Goal: Ask a question: Seek information or help from site administrators or community

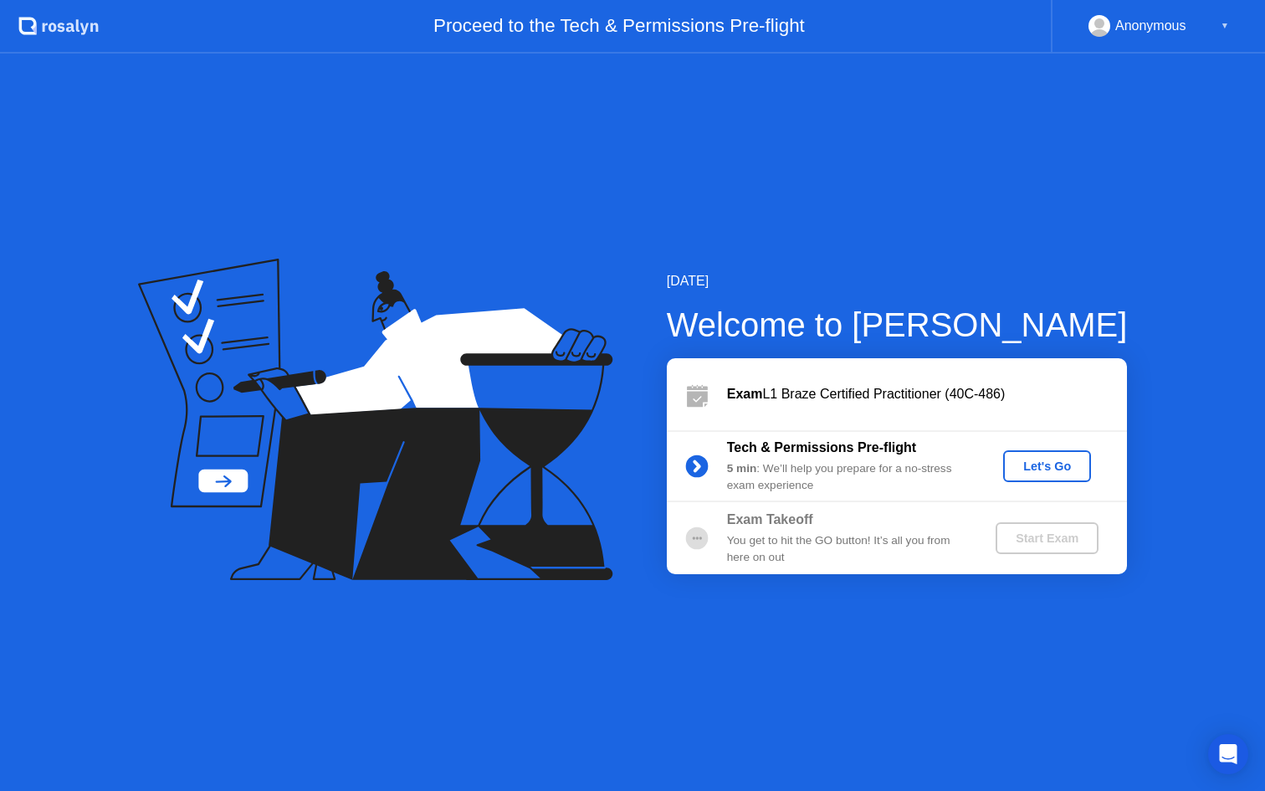
click at [1052, 469] on div "Let's Go" at bounding box center [1047, 465] width 74 height 13
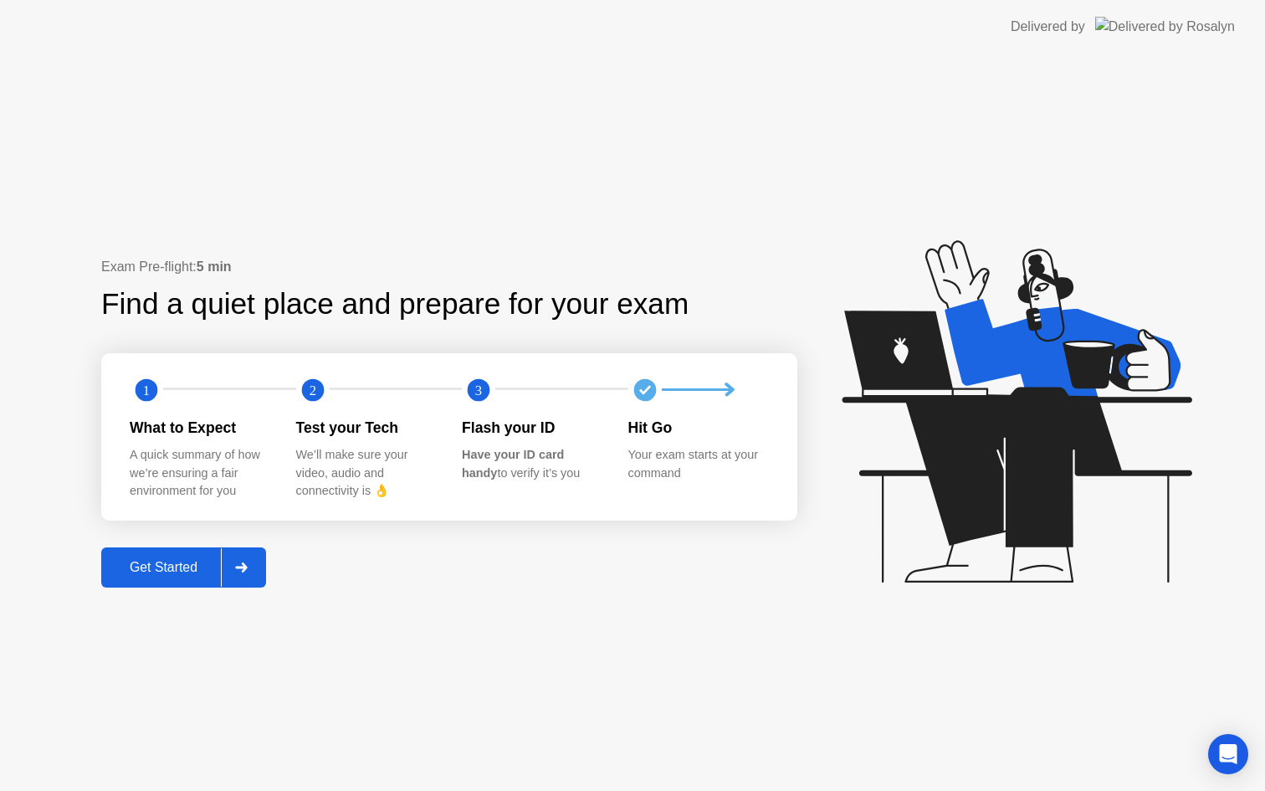
click at [186, 568] on div "Get Started" at bounding box center [163, 567] width 115 height 15
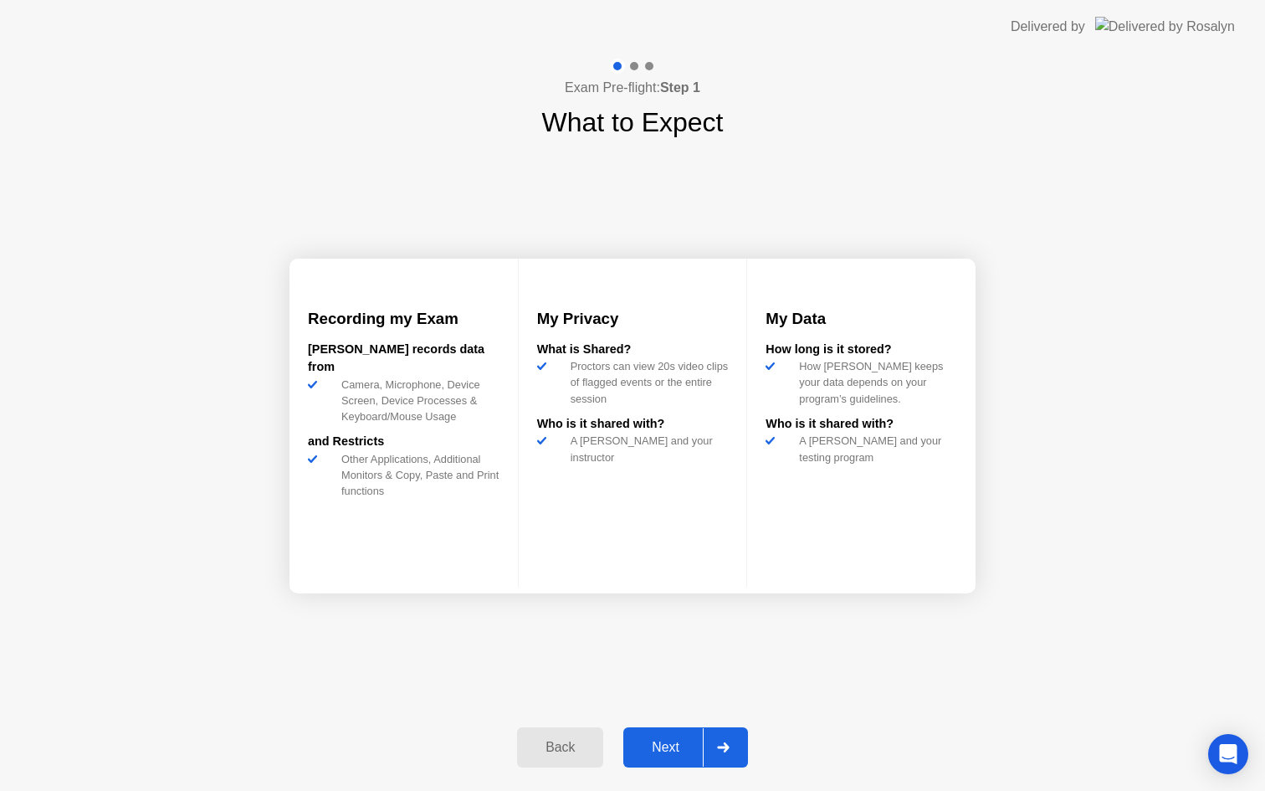
click at [671, 743] on div "Next" at bounding box center [666, 747] width 74 height 15
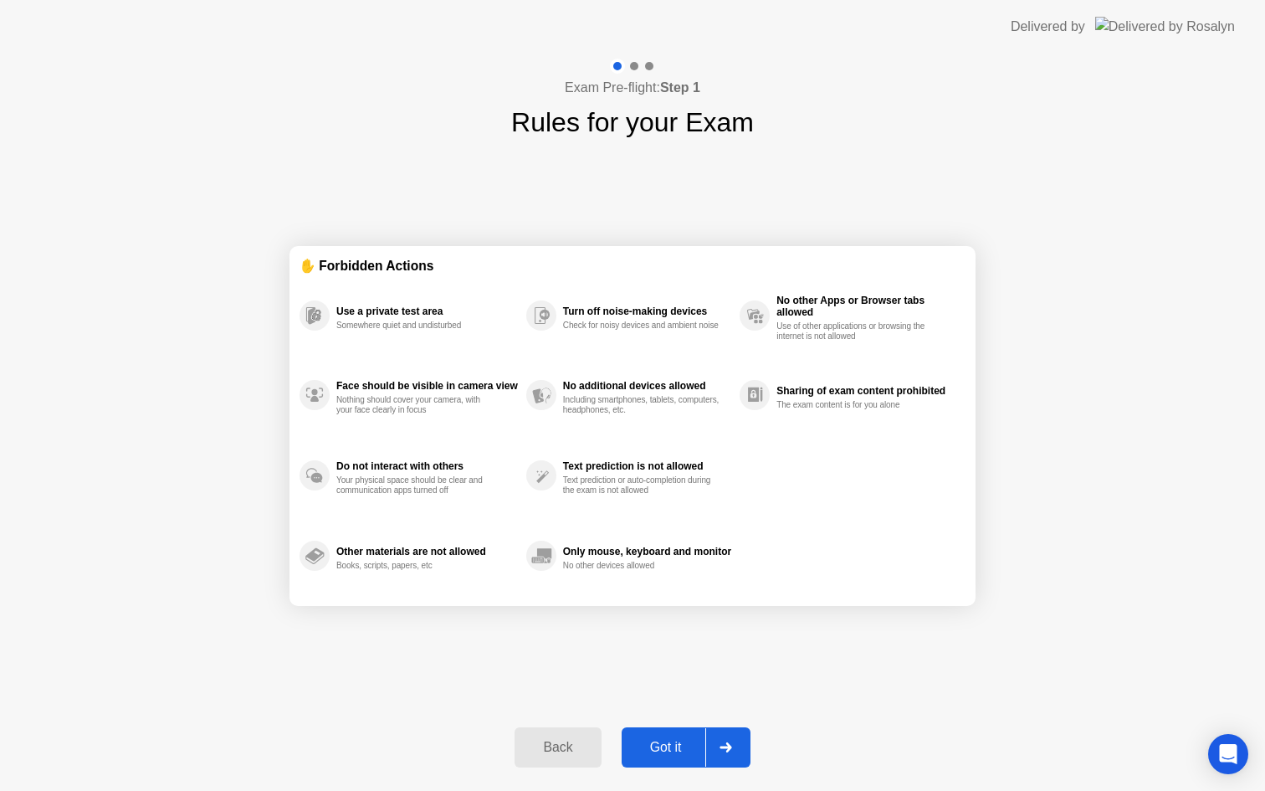
click at [672, 749] on div "Got it" at bounding box center [666, 747] width 79 height 15
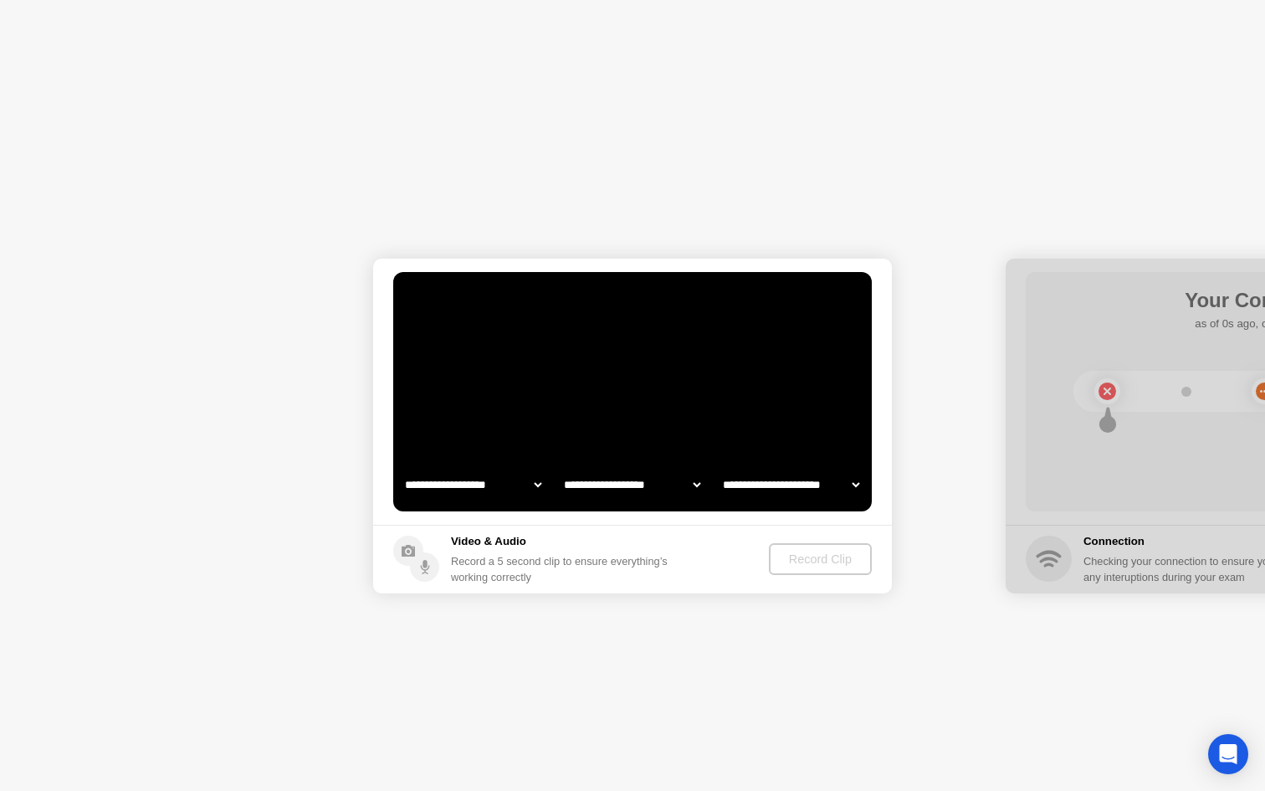
select select "**********"
select select "*******"
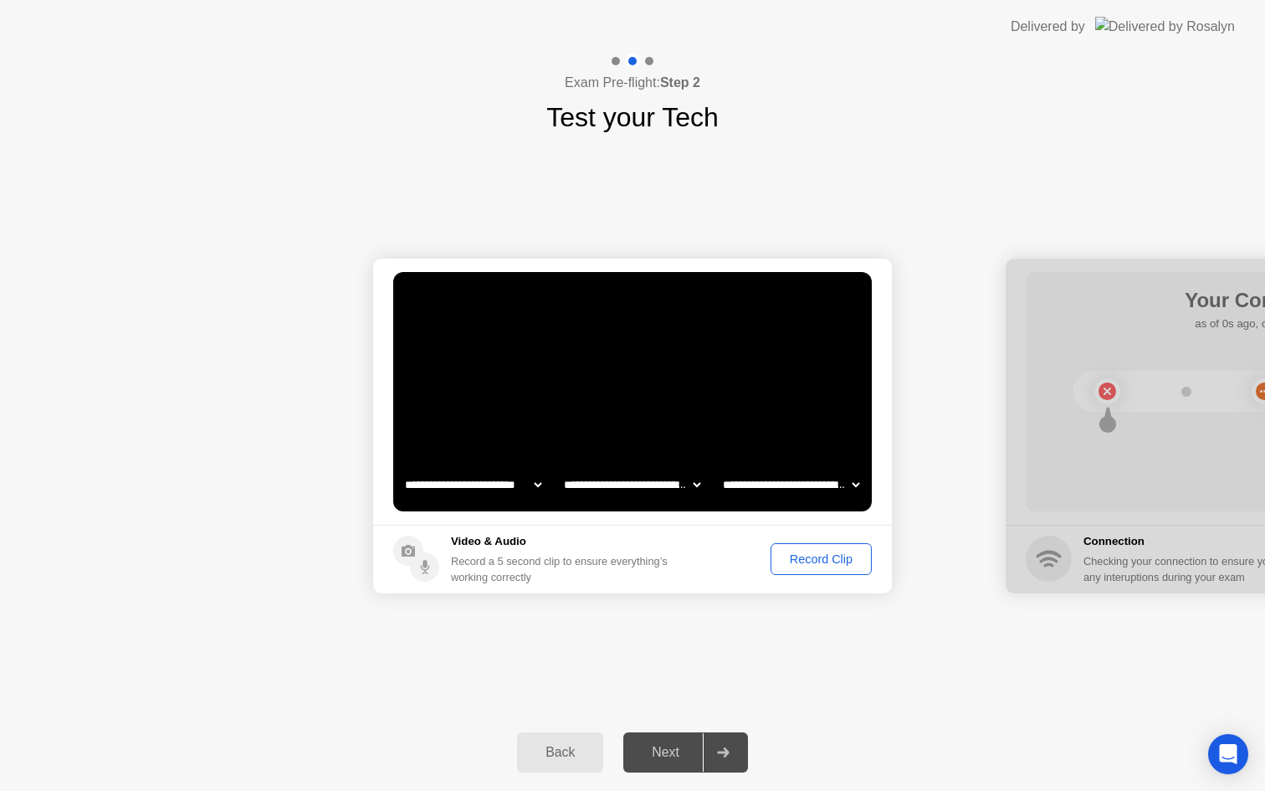
click at [660, 758] on div "Next" at bounding box center [666, 752] width 74 height 15
click at [835, 565] on div "Record Clip" at bounding box center [822, 558] width 90 height 13
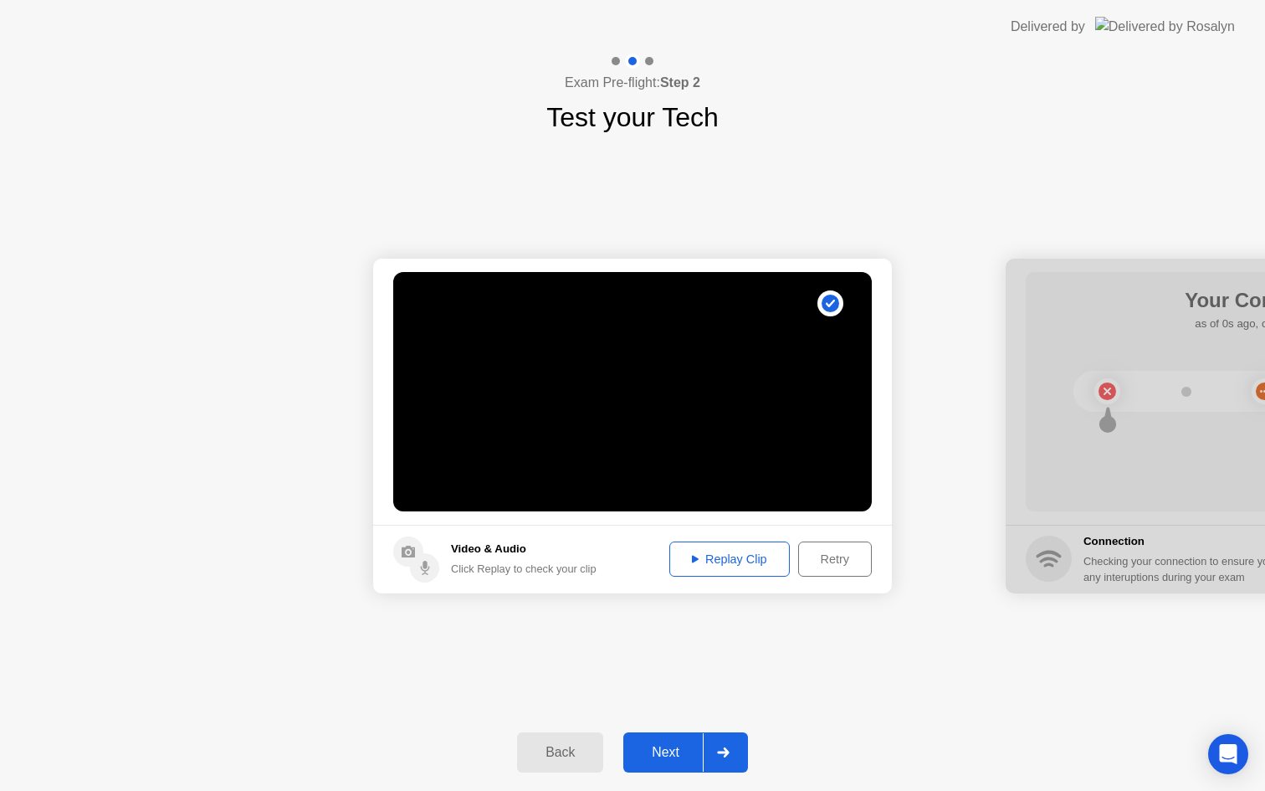
click at [734, 553] on div "Replay Clip" at bounding box center [729, 558] width 109 height 13
click at [675, 757] on div "Next" at bounding box center [666, 752] width 74 height 15
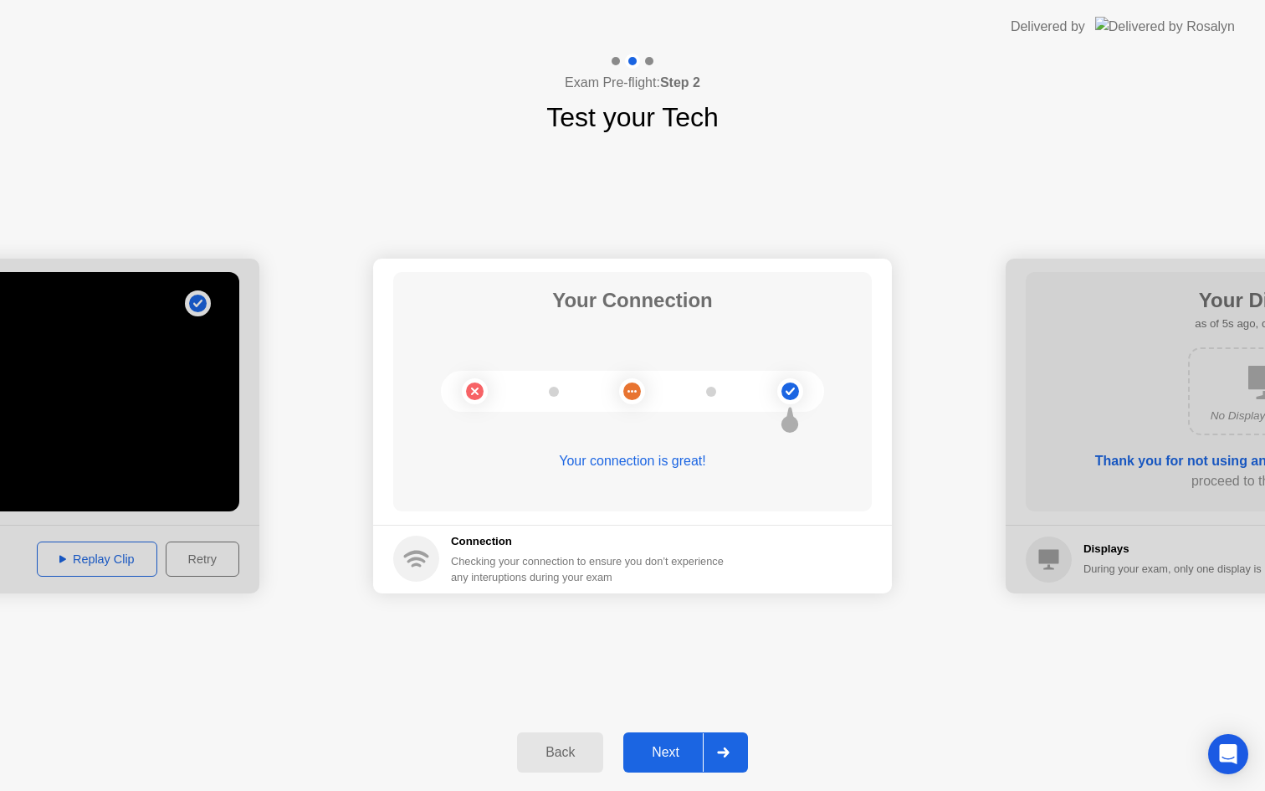
click at [683, 750] on div "Next" at bounding box center [666, 752] width 74 height 15
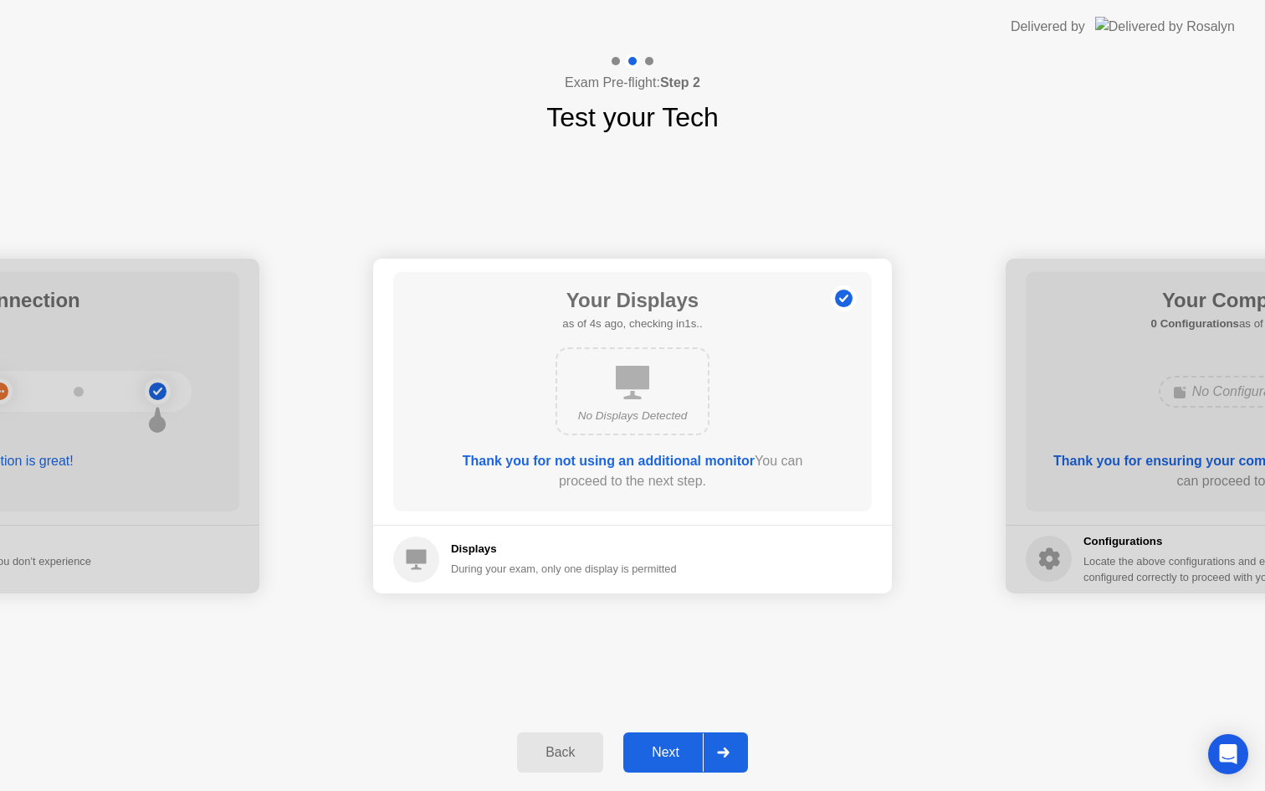
click at [677, 759] on div "Next" at bounding box center [666, 752] width 74 height 15
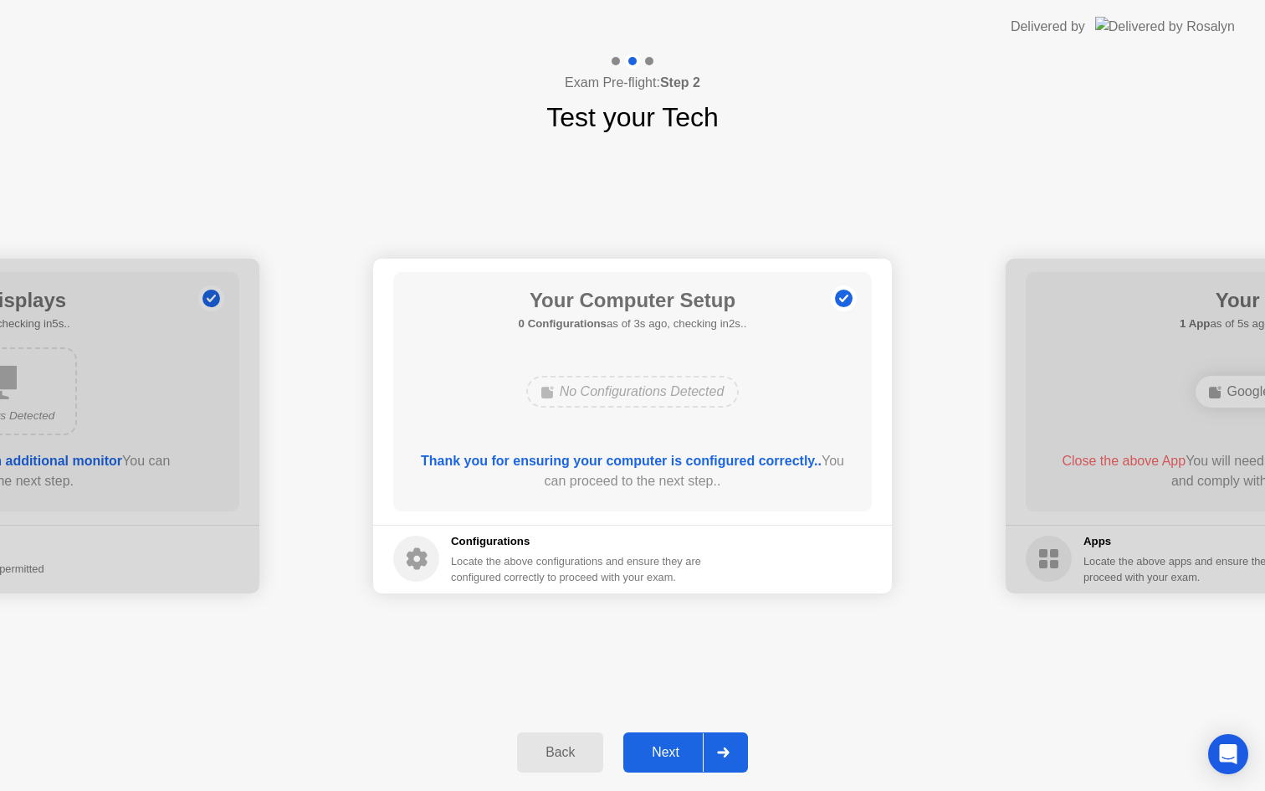
click at [677, 758] on div "Next" at bounding box center [666, 752] width 74 height 15
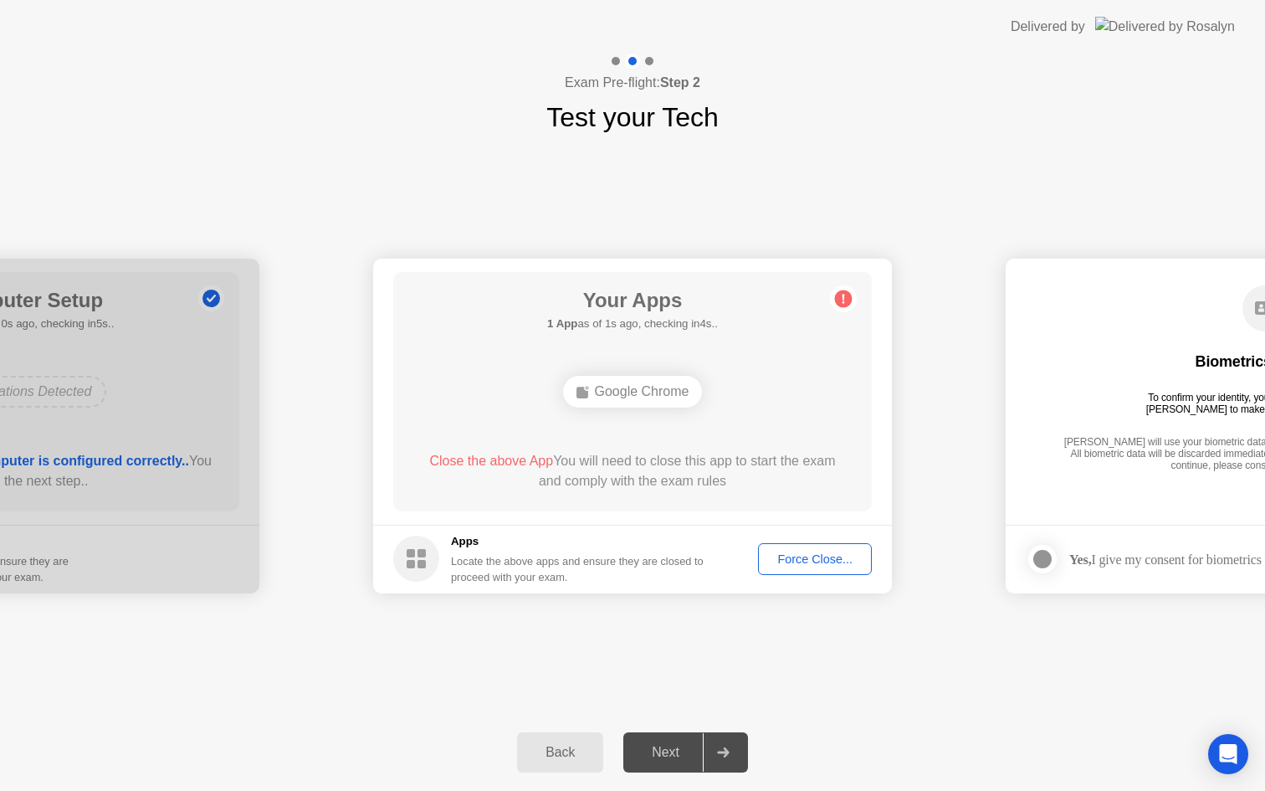
click at [827, 564] on div "Force Close..." at bounding box center [815, 558] width 102 height 13
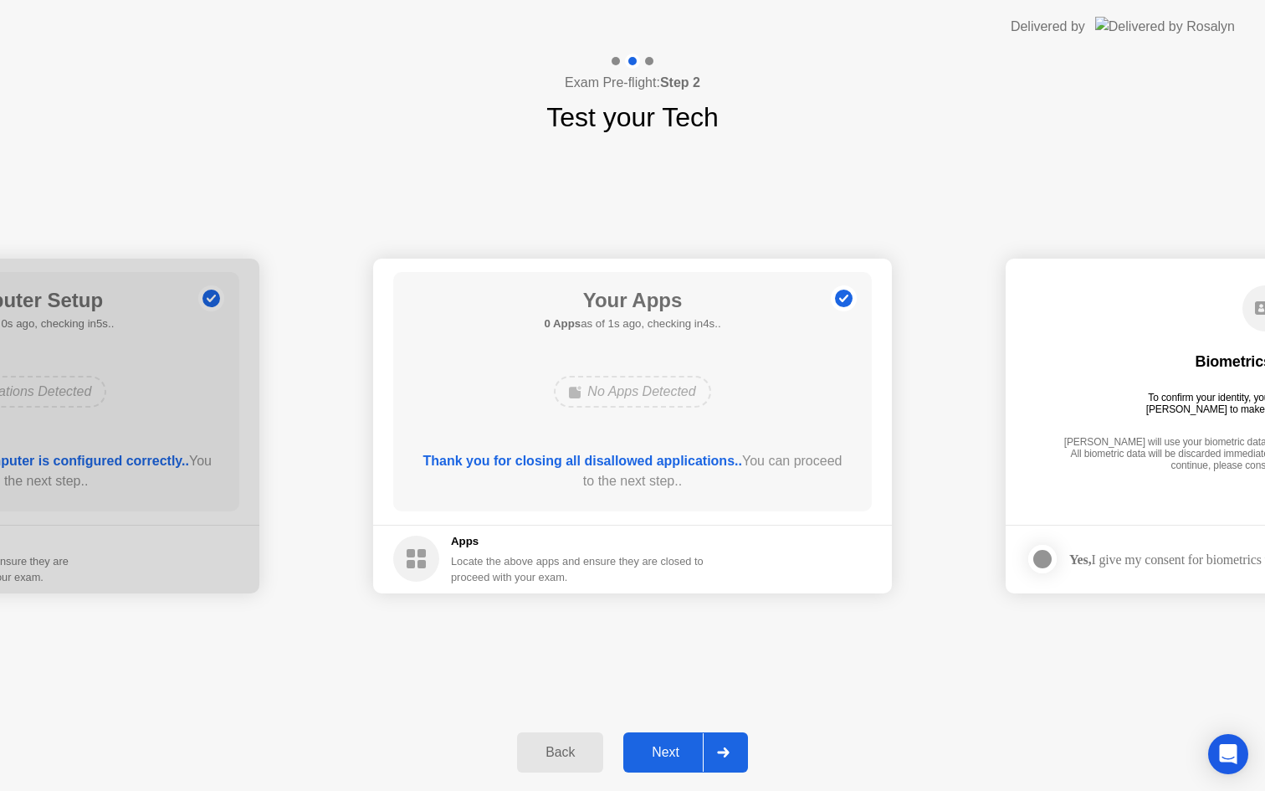
click at [679, 751] on div "Next" at bounding box center [666, 752] width 74 height 15
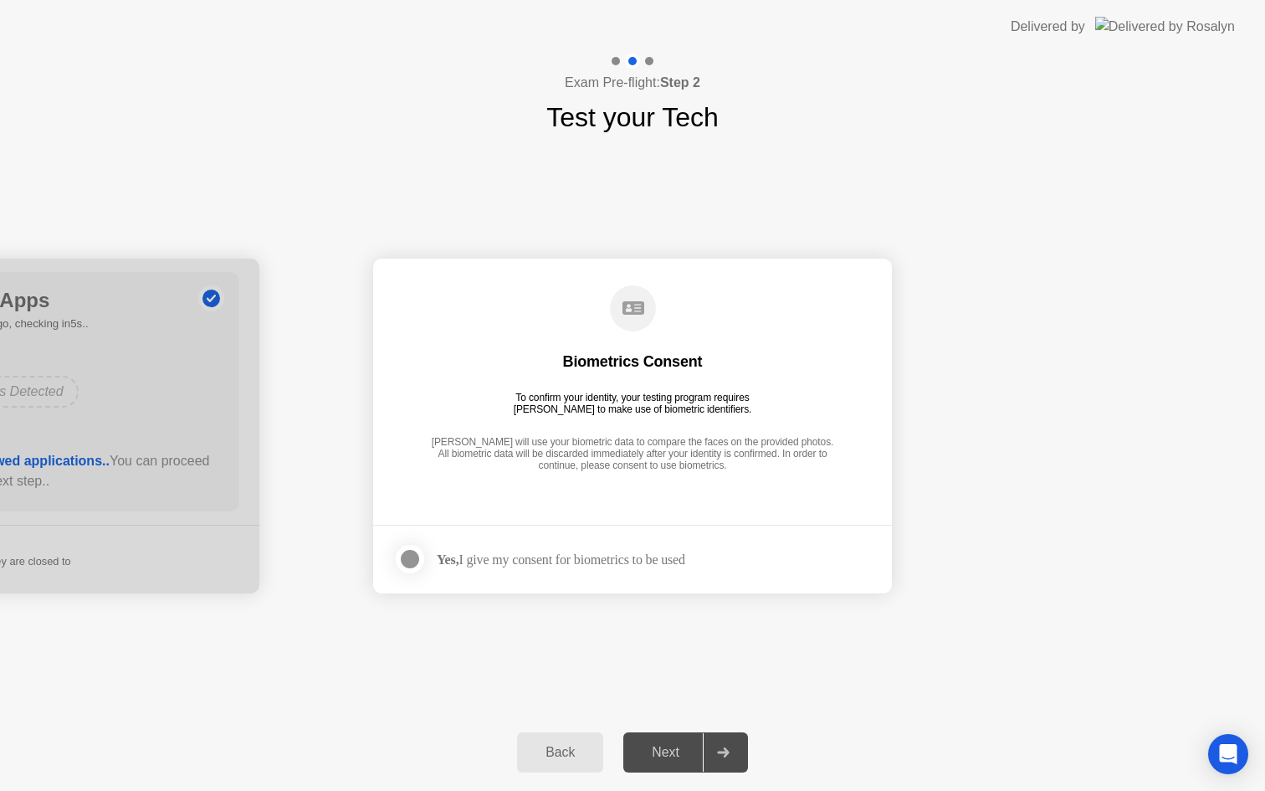
click at [411, 561] on div at bounding box center [410, 559] width 20 height 20
click at [683, 753] on div "Next" at bounding box center [666, 752] width 74 height 15
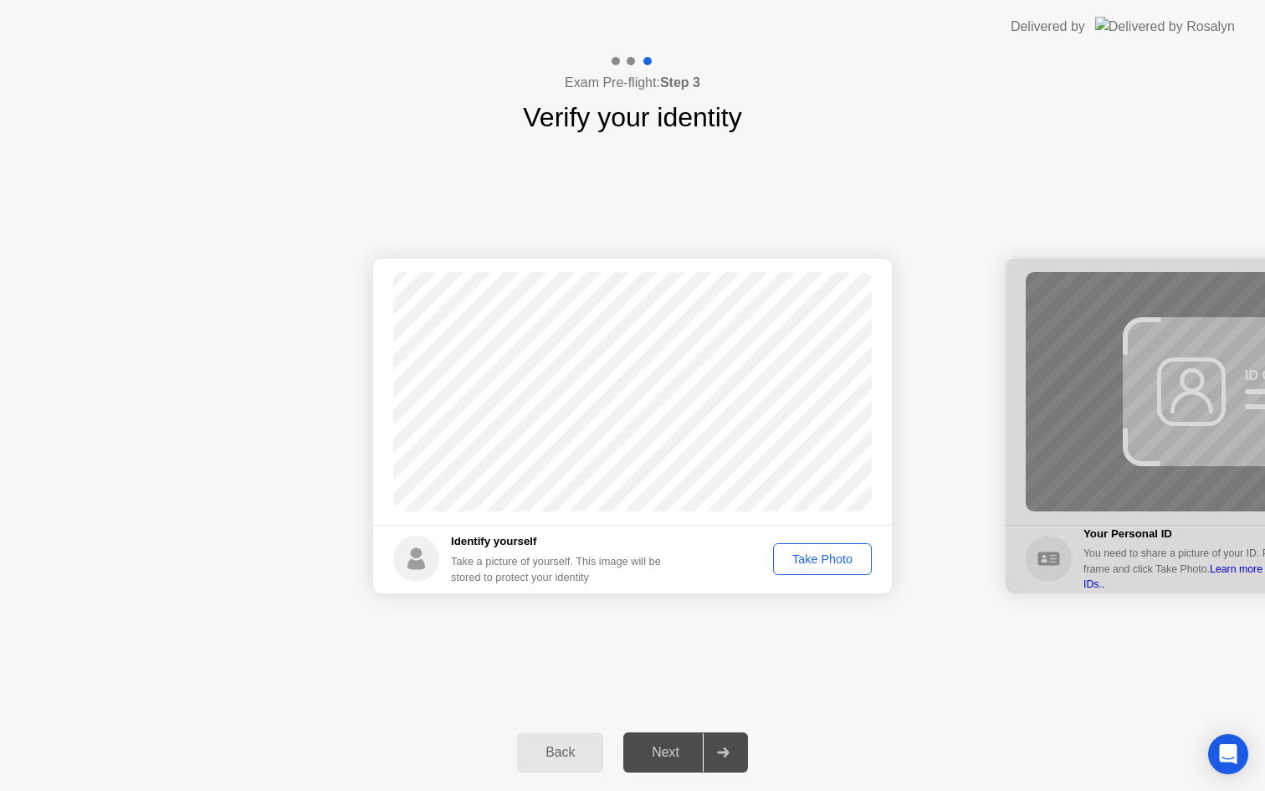
click at [809, 560] on div "Take Photo" at bounding box center [822, 558] width 87 height 13
click at [676, 760] on div "Next" at bounding box center [666, 752] width 74 height 15
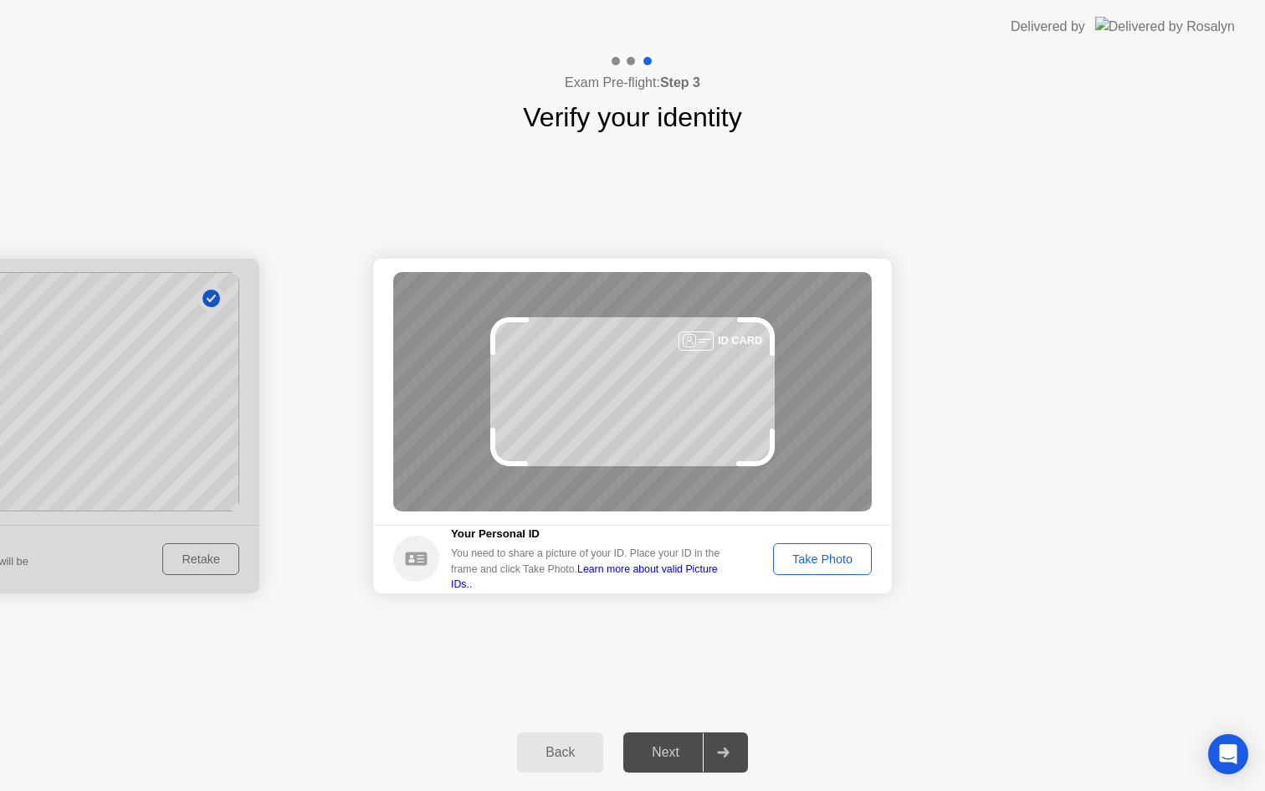
click at [844, 566] on div "Take Photo" at bounding box center [822, 558] width 87 height 13
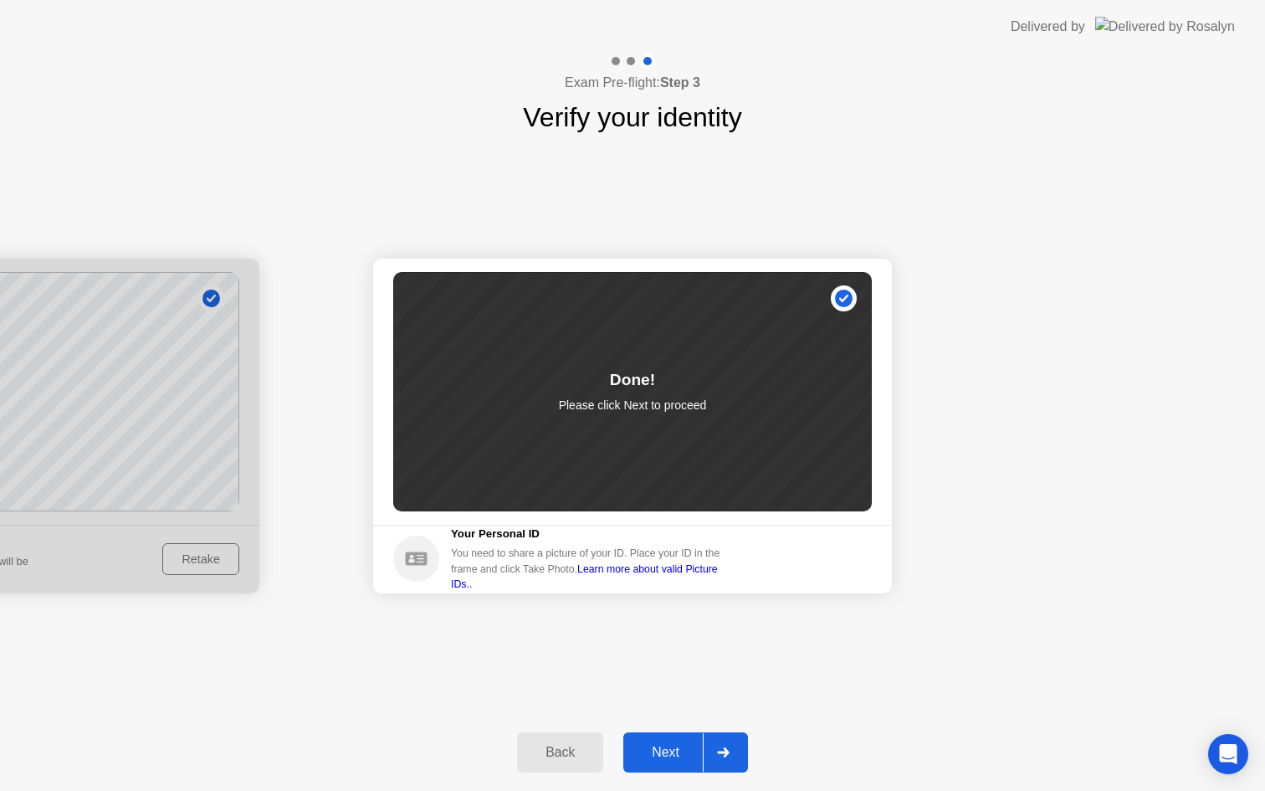
click at [665, 754] on div "Next" at bounding box center [666, 752] width 74 height 15
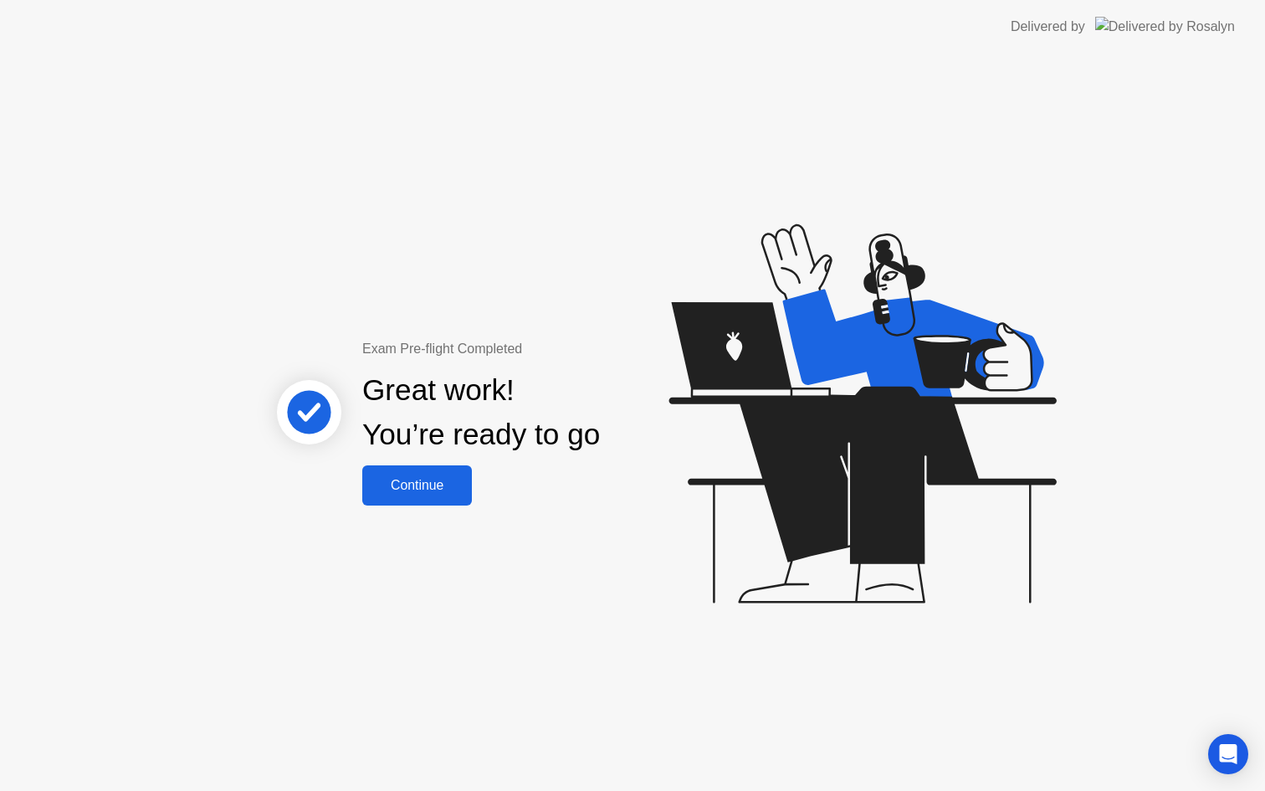
click at [400, 489] on div "Continue" at bounding box center [417, 485] width 100 height 15
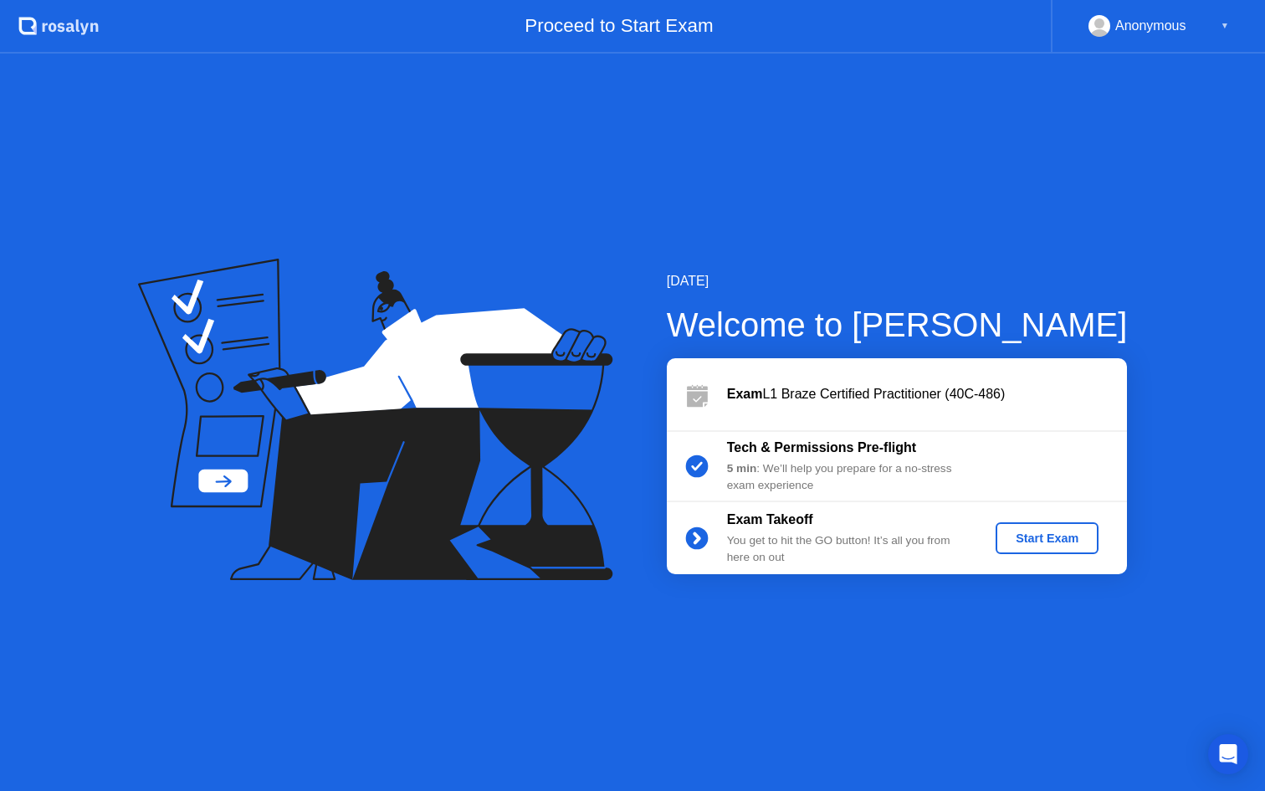
click at [1058, 533] on div "Start Exam" at bounding box center [1048, 537] width 90 height 13
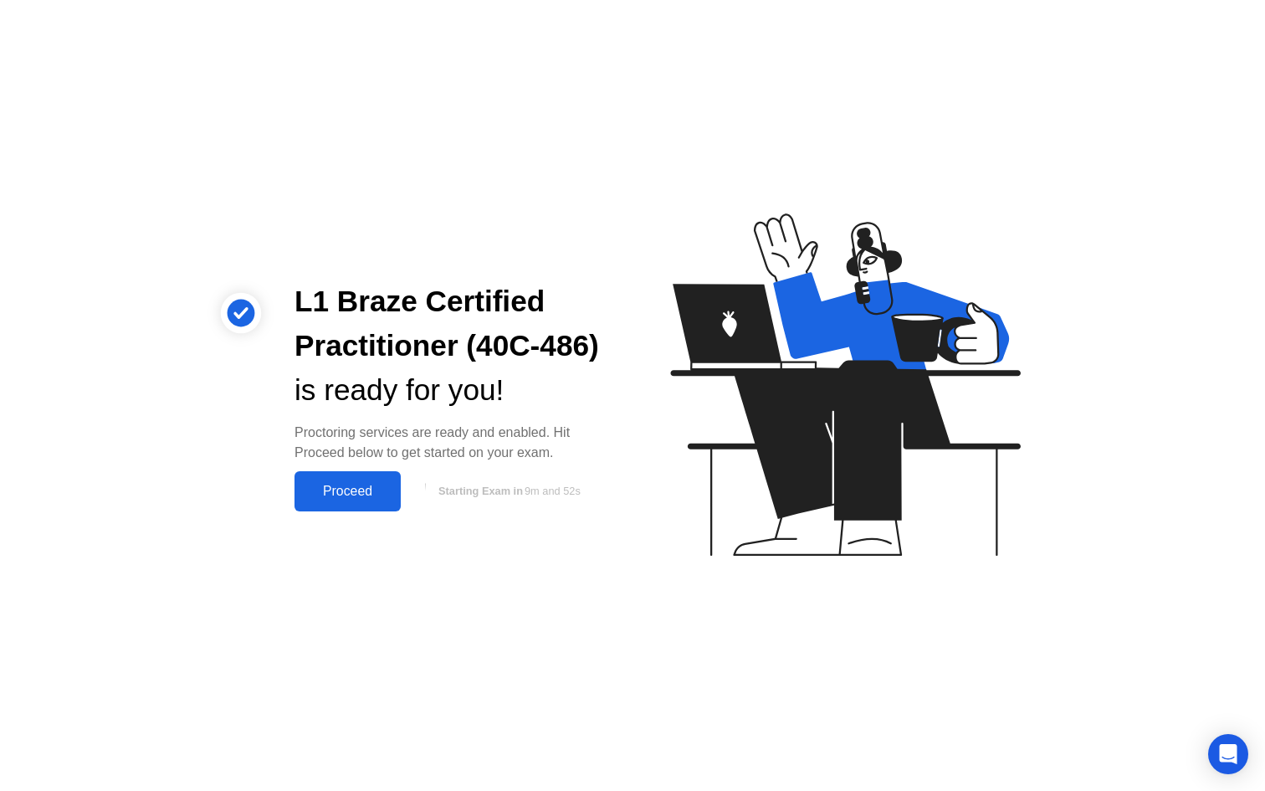
click at [350, 490] on div "Proceed" at bounding box center [348, 491] width 96 height 15
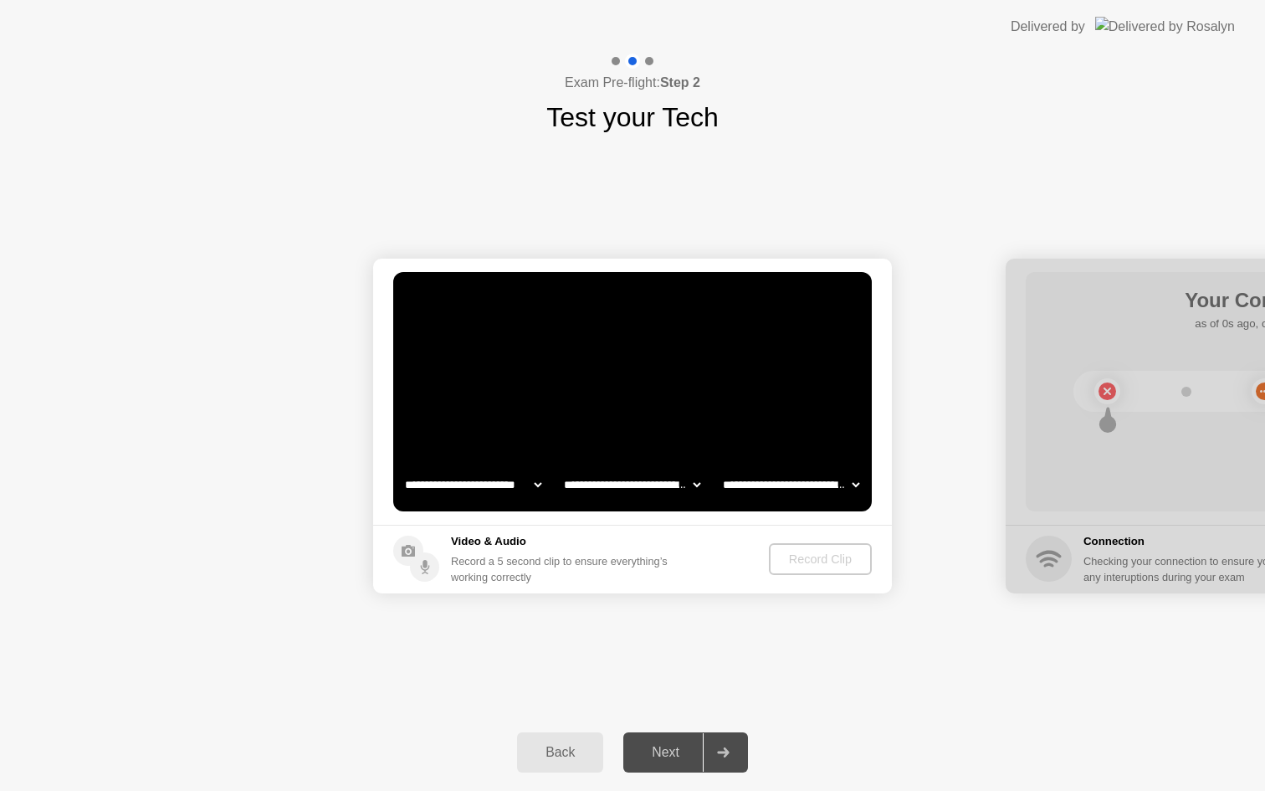
select select "**********"
select select "*******"
click at [833, 566] on div "Record Clip" at bounding box center [822, 558] width 90 height 13
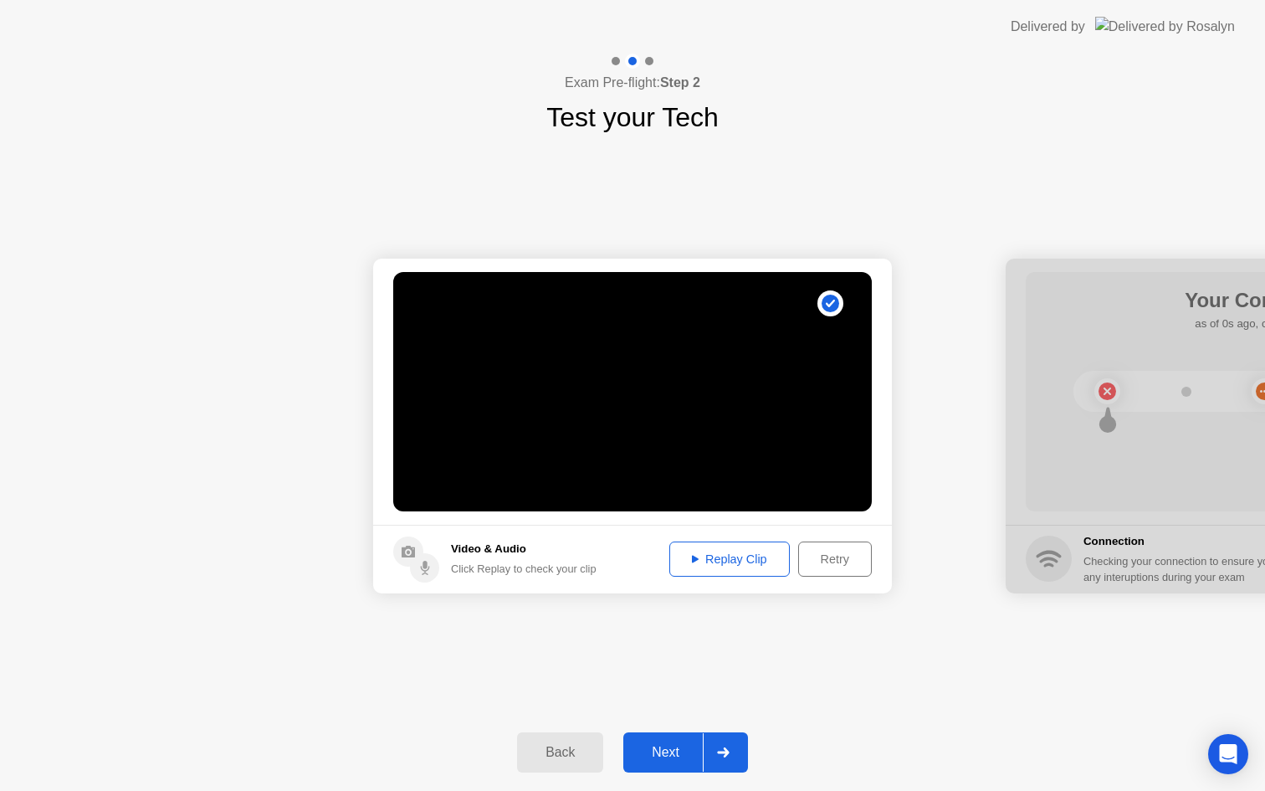
click at [721, 555] on div "Replay Clip" at bounding box center [729, 558] width 109 height 13
click at [678, 757] on div "Next" at bounding box center [666, 752] width 74 height 15
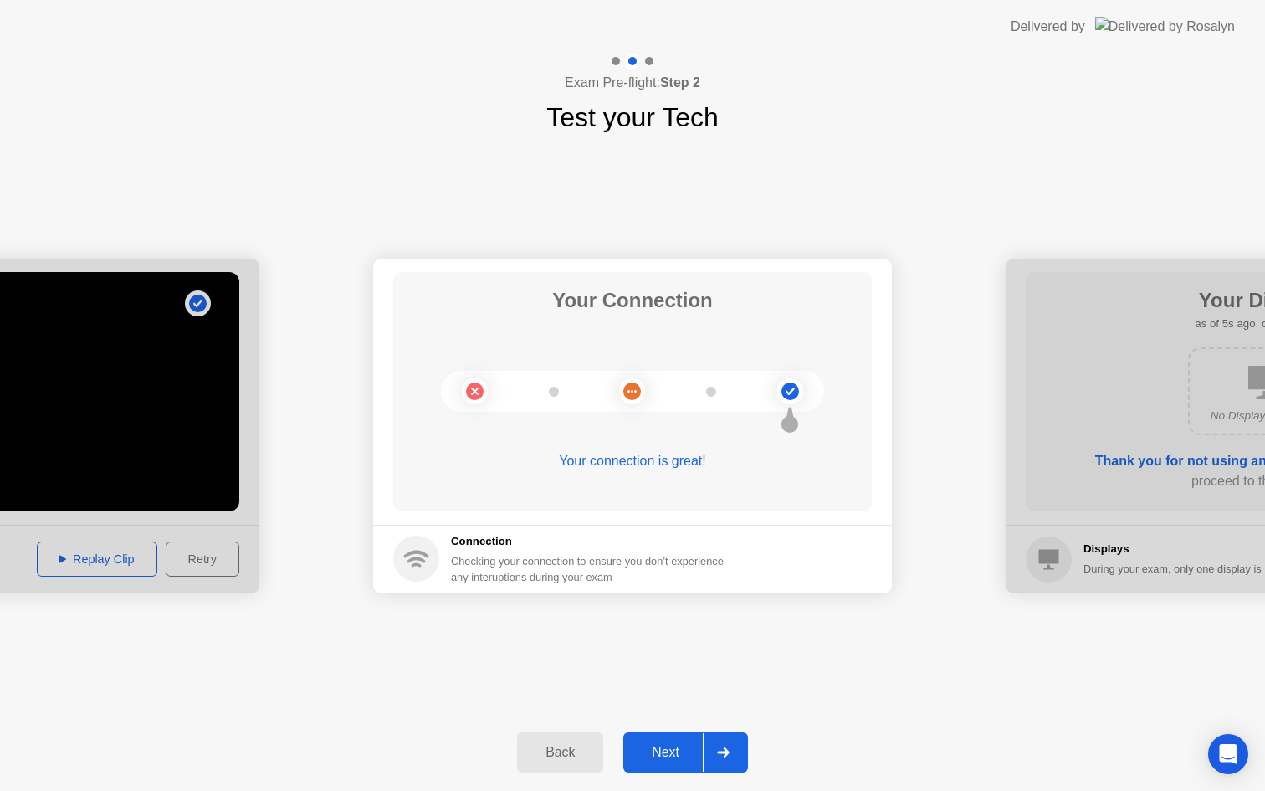
click at [683, 755] on div "Next" at bounding box center [666, 752] width 74 height 15
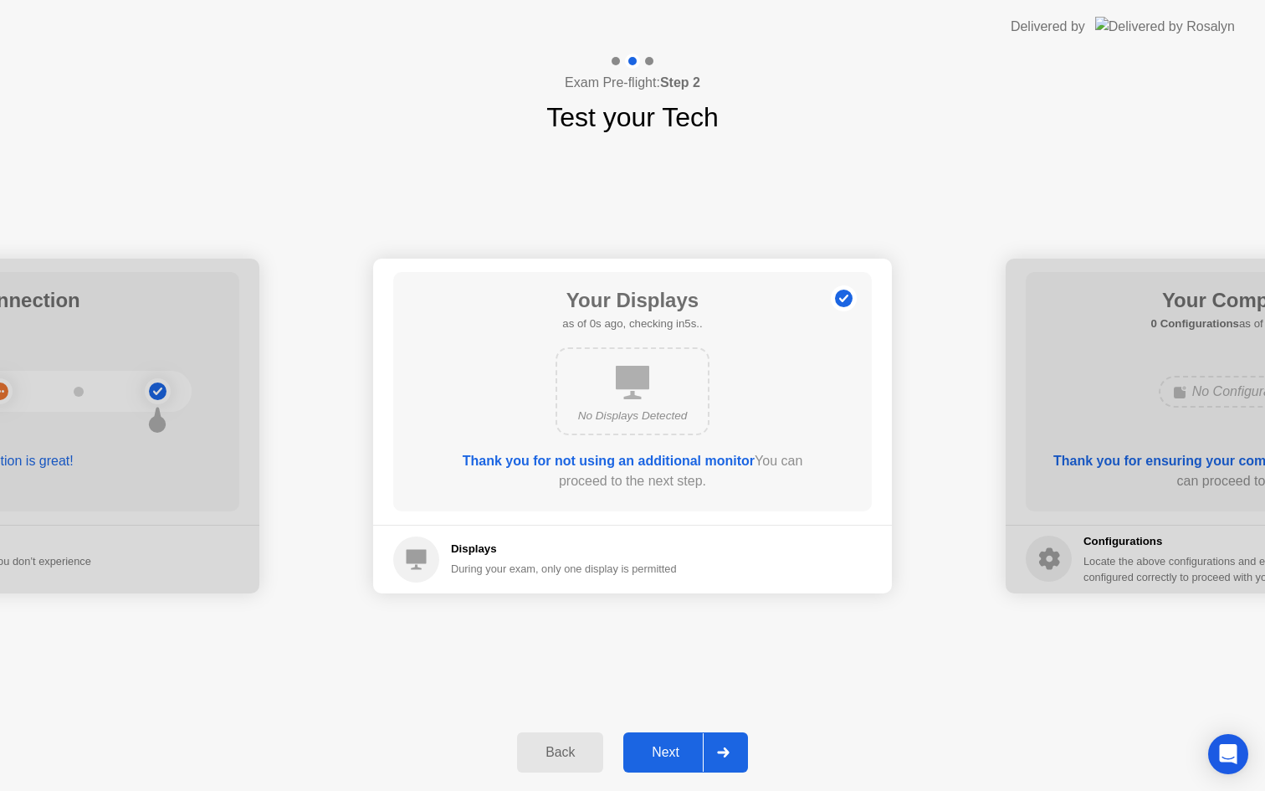
click at [683, 755] on div "Next" at bounding box center [666, 752] width 74 height 15
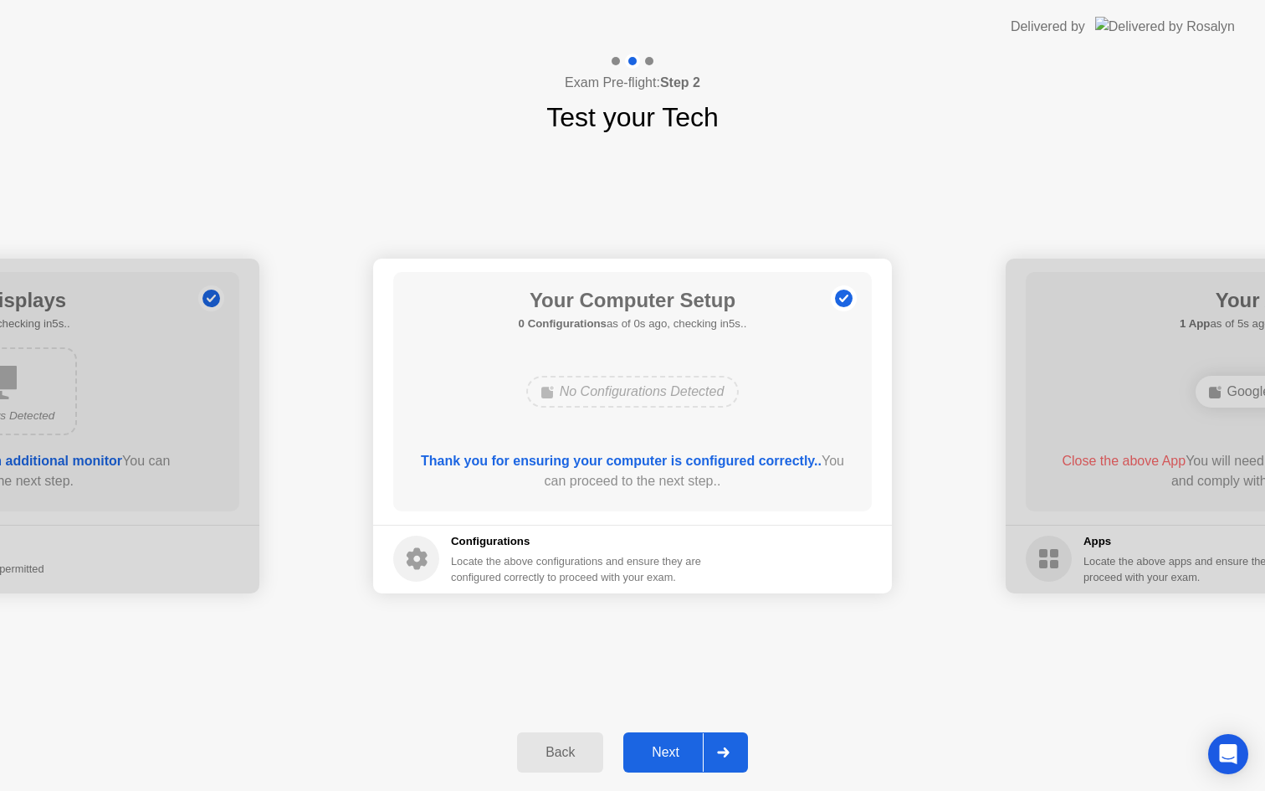
click at [680, 755] on div "Next" at bounding box center [666, 752] width 74 height 15
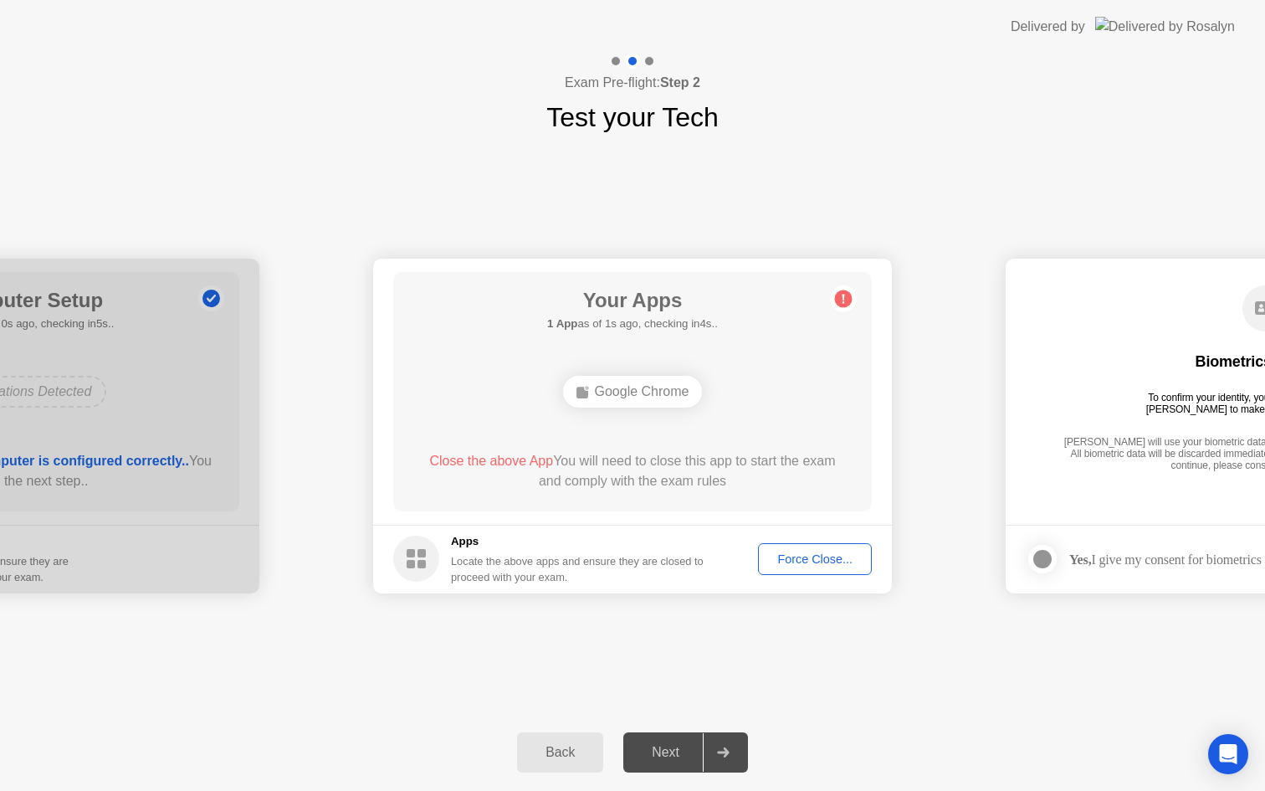
click at [821, 564] on div "Force Close..." at bounding box center [815, 558] width 102 height 13
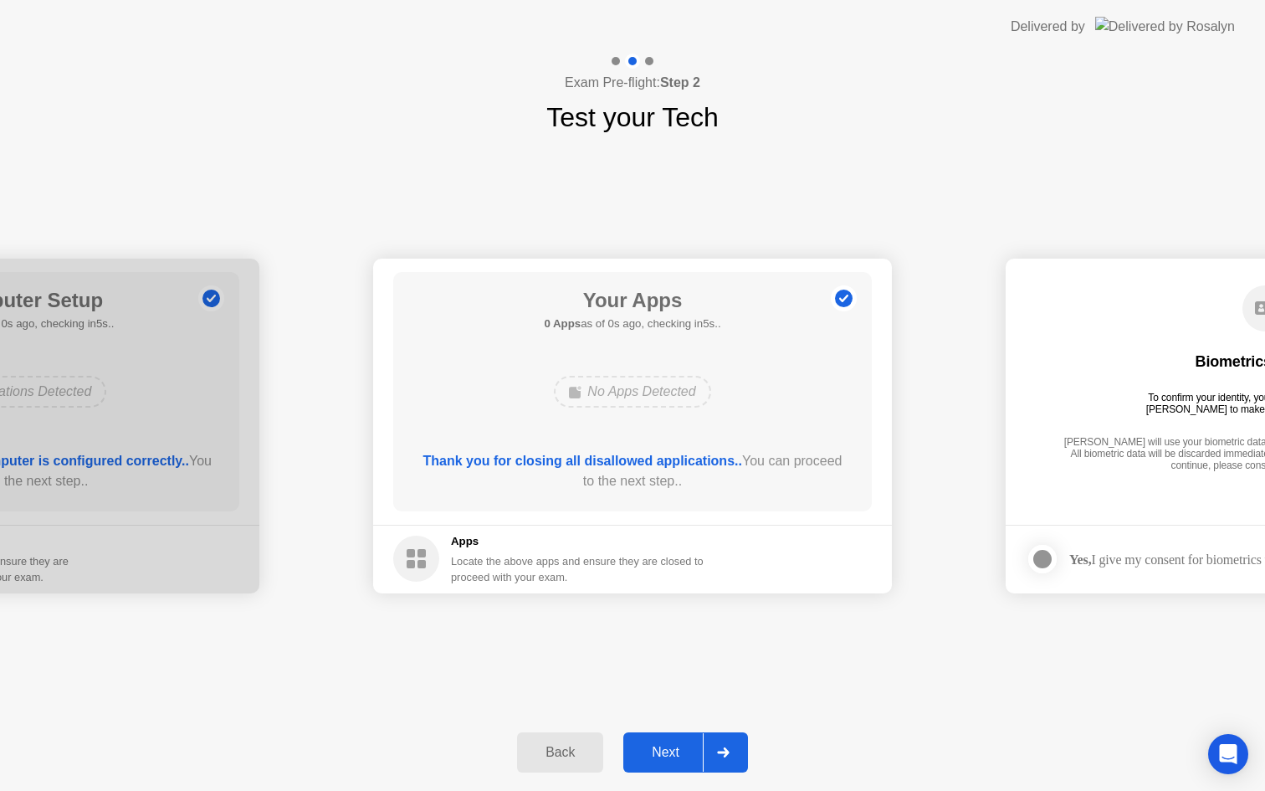
click at [669, 751] on div "Next" at bounding box center [666, 752] width 74 height 15
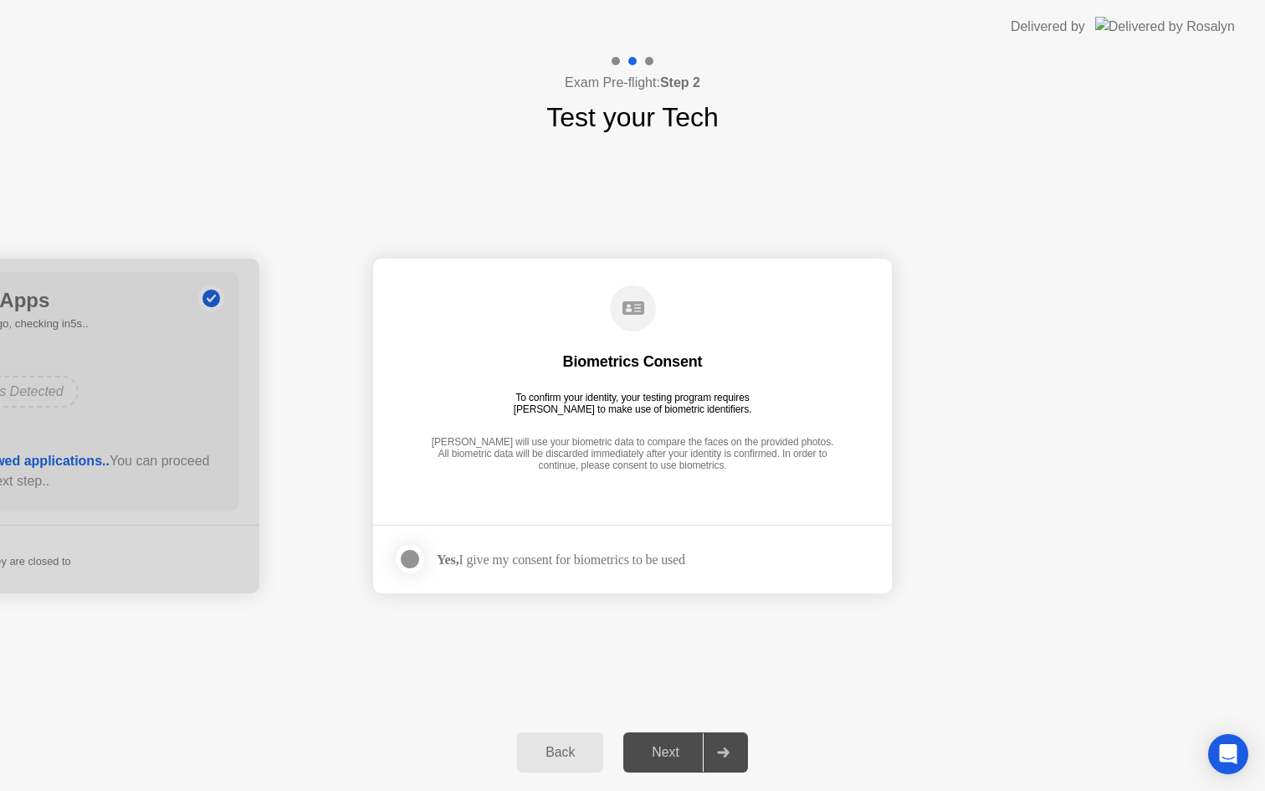
click at [669, 751] on div "Next" at bounding box center [666, 752] width 74 height 15
click at [654, 548] on div "Yes, I give my consent for biometrics to be used" at bounding box center [539, 558] width 292 height 33
click at [653, 562] on div "Yes, I give my consent for biometrics to be used" at bounding box center [561, 560] width 249 height 16
click at [400, 560] on div at bounding box center [410, 559] width 20 height 20
click at [658, 747] on div "Next" at bounding box center [666, 752] width 74 height 15
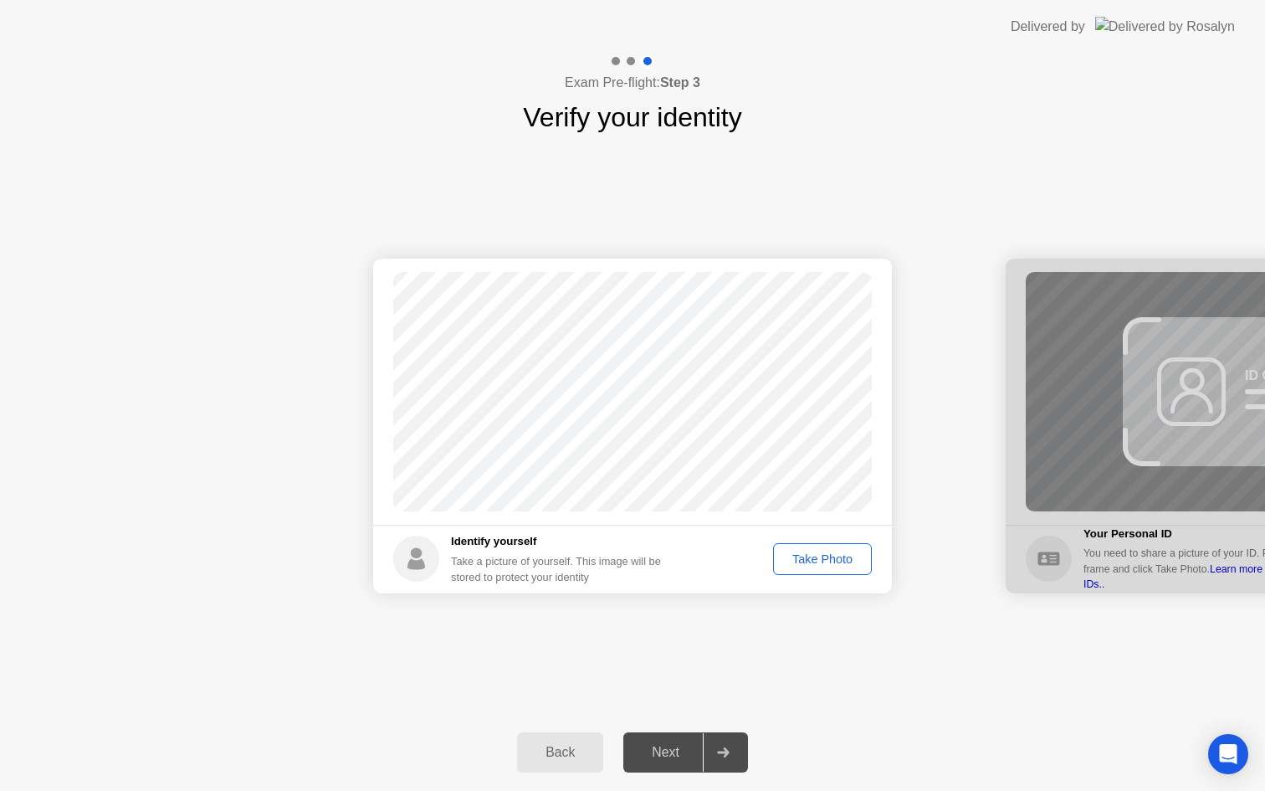
click at [847, 564] on div "Take Photo" at bounding box center [822, 558] width 87 height 13
click at [663, 759] on div "Next" at bounding box center [666, 752] width 74 height 15
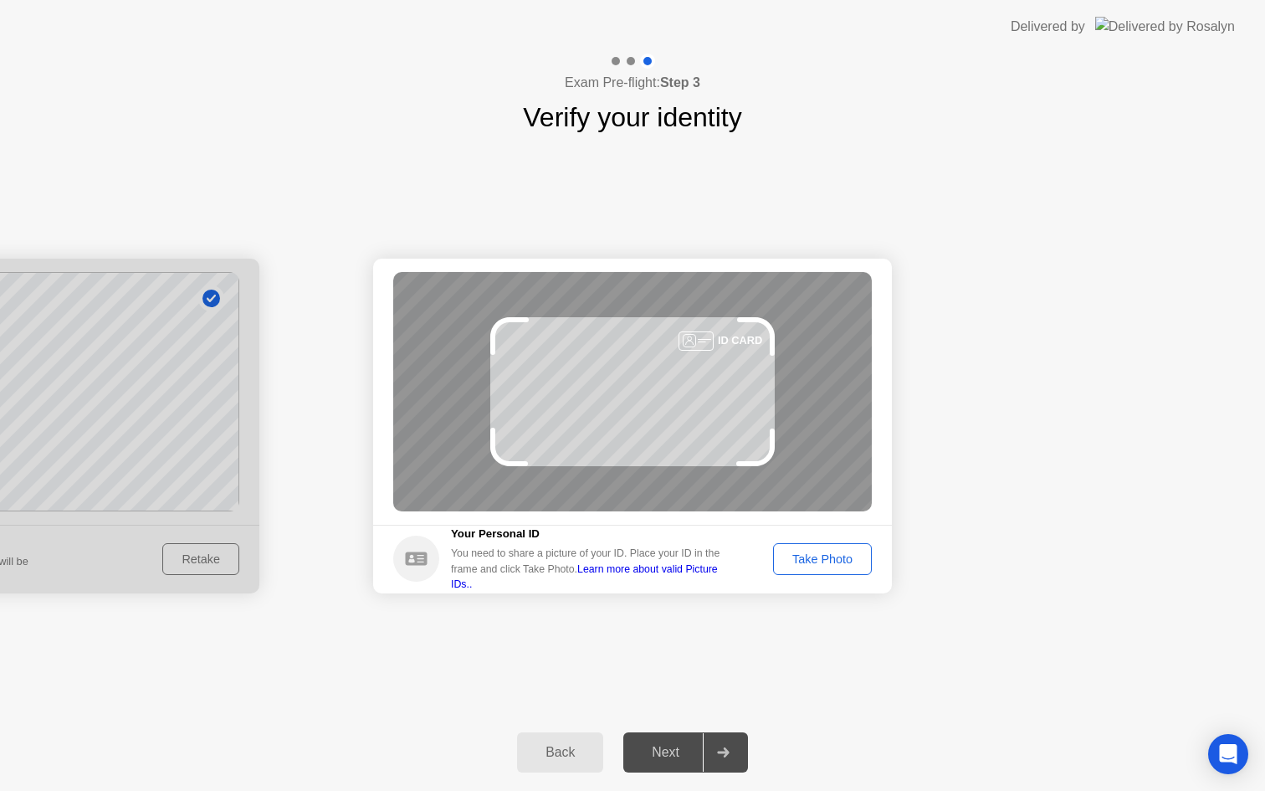
click at [826, 562] on div "Take Photo" at bounding box center [822, 558] width 87 height 13
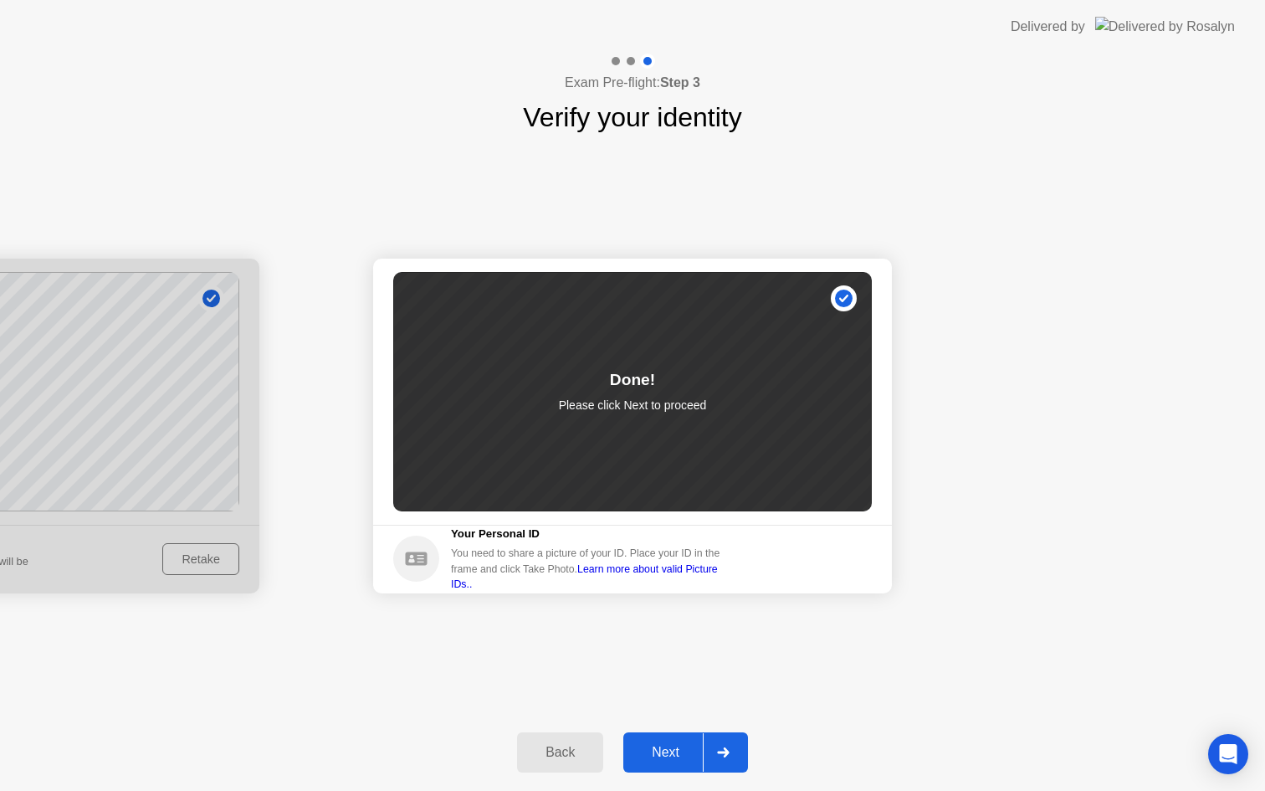
click at [670, 752] on div "Next" at bounding box center [666, 752] width 74 height 15
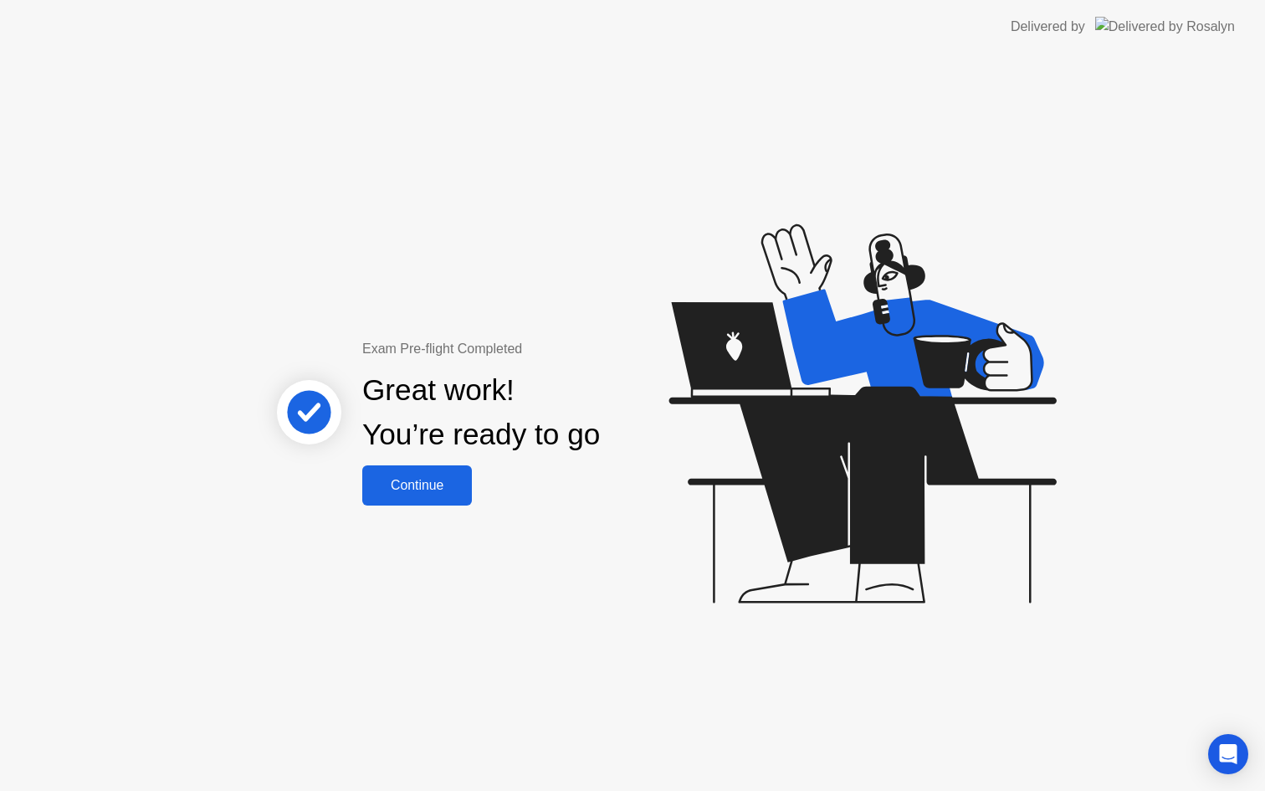
click at [429, 485] on div "Continue" at bounding box center [417, 485] width 100 height 15
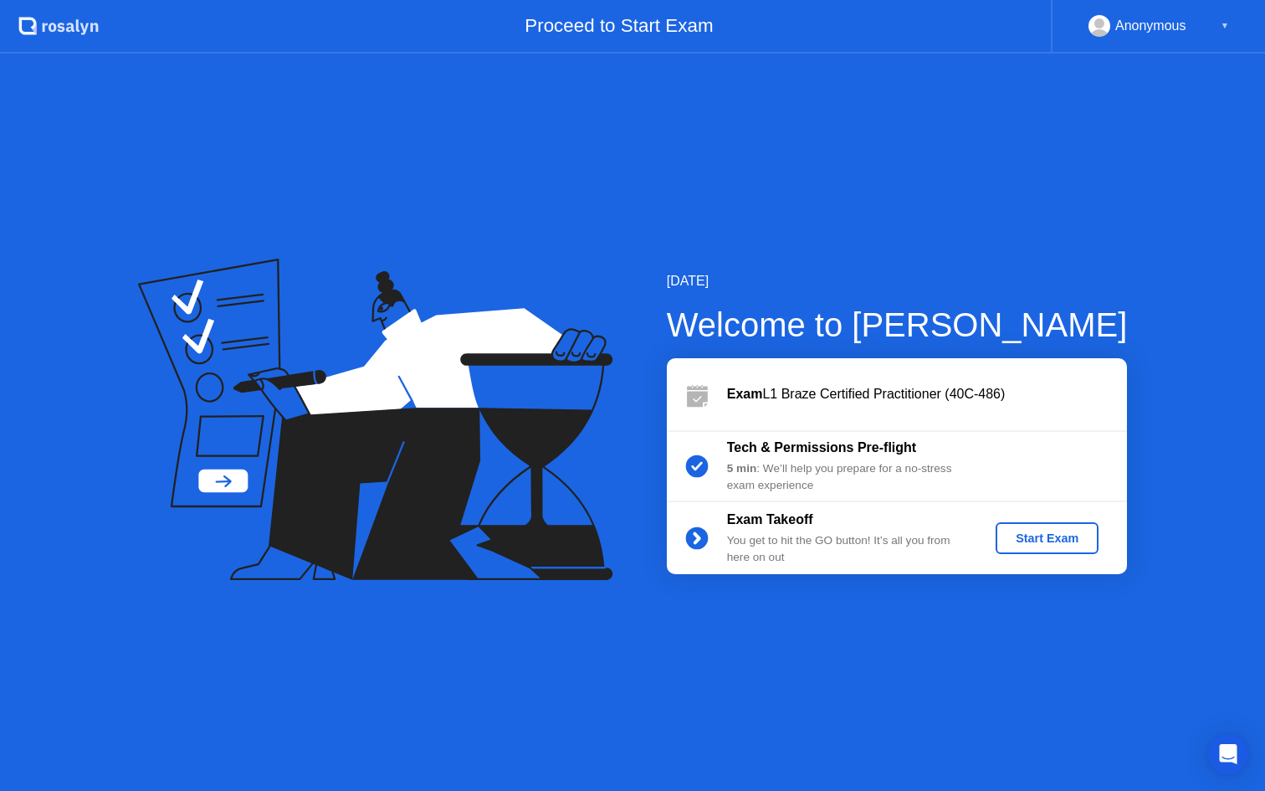
click at [1055, 536] on div "Start Exam" at bounding box center [1048, 537] width 90 height 13
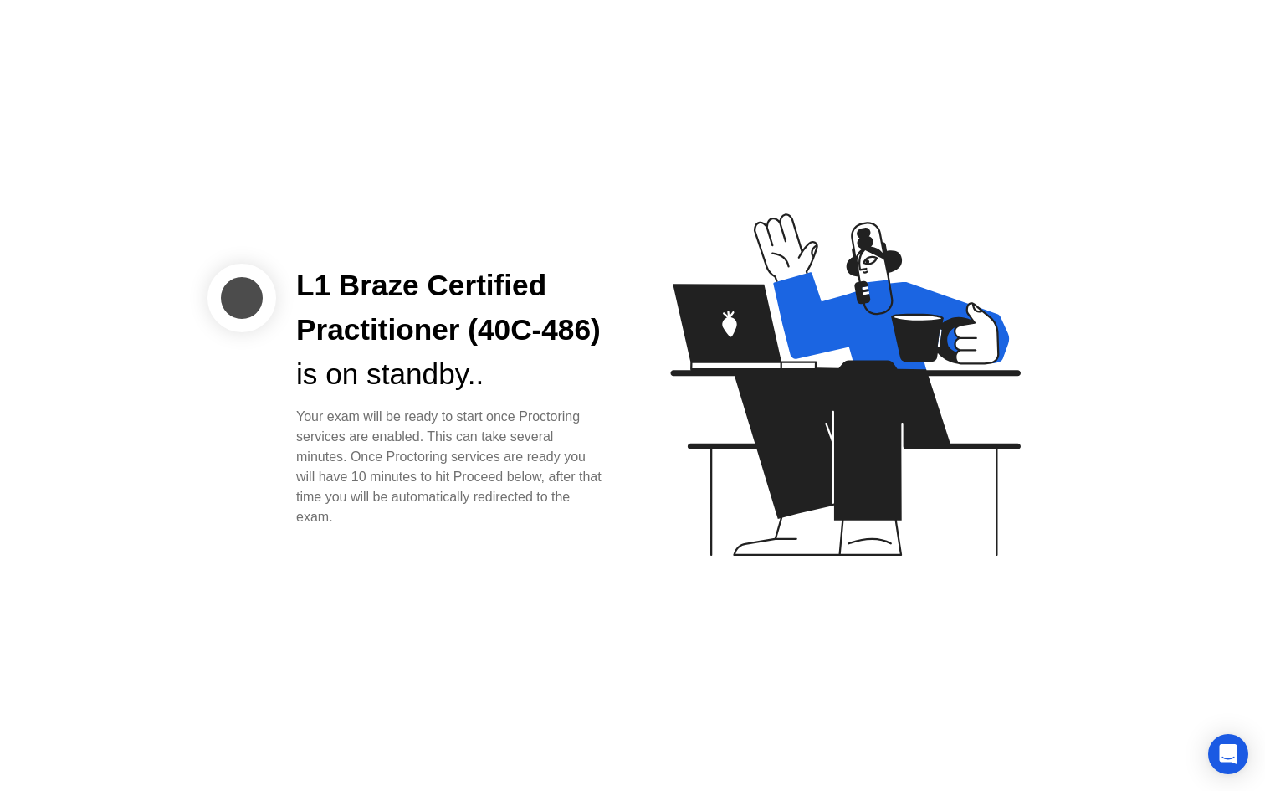
click at [252, 280] on div at bounding box center [242, 298] width 69 height 69
drag, startPoint x: 470, startPoint y: 536, endPoint x: 495, endPoint y: 427, distance: 112.3
click at [495, 427] on div "L1 Braze Certified Practitioner (40C-486) is on standby.. Your exam will be rea…" at bounding box center [451, 395] width 350 height 263
click at [495, 431] on div "Your exam will be ready to start once Proctoring services are enabled. This can…" at bounding box center [451, 467] width 310 height 121
click at [509, 397] on div "is on standby.." at bounding box center [451, 374] width 310 height 44
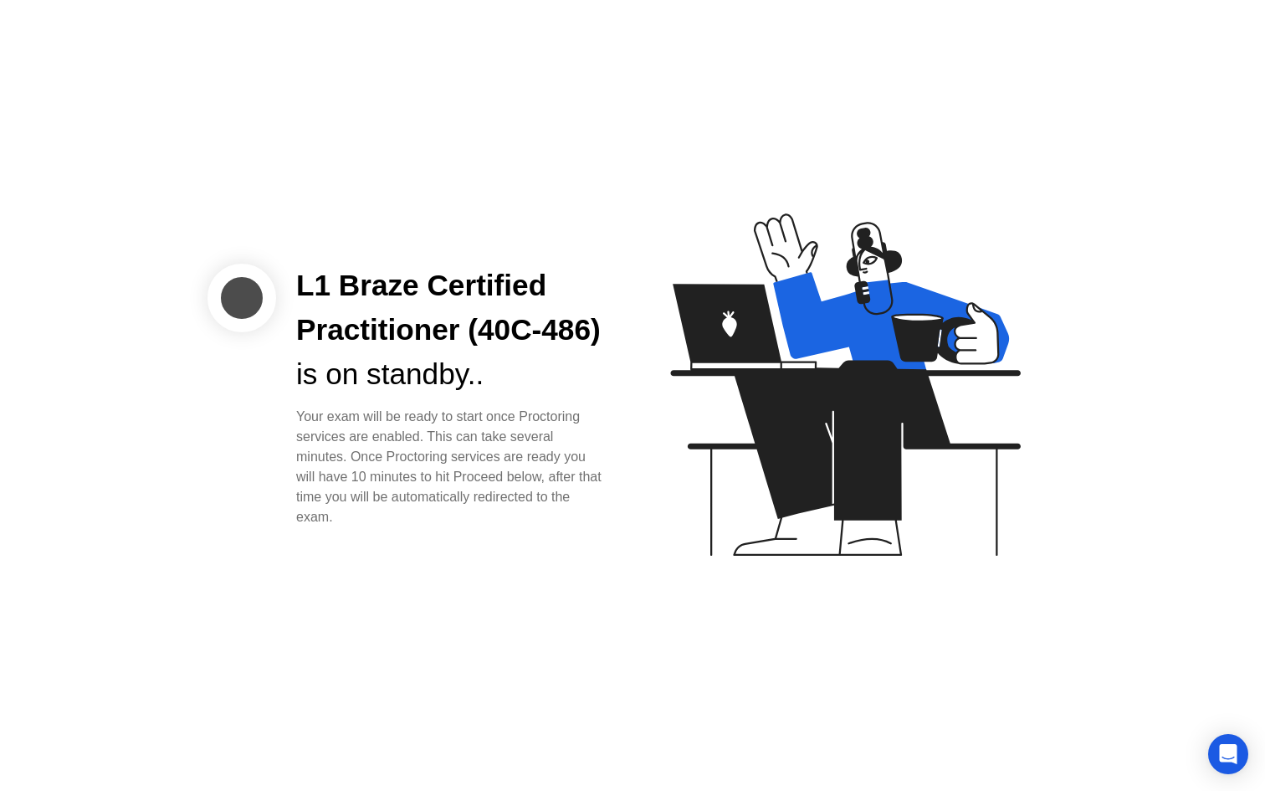
drag, startPoint x: 509, startPoint y: 404, endPoint x: 500, endPoint y: 553, distance: 149.3
click at [500, 554] on div "L1 Braze Certified Practitioner (40C-486) is on standby.. Your exam will be rea…" at bounding box center [632, 395] width 1265 height 791
click at [500, 553] on div "L1 Braze Certified Practitioner (40C-486) is on standby.. Your exam will be rea…" at bounding box center [632, 395] width 1265 height 791
drag, startPoint x: 490, startPoint y: 398, endPoint x: 299, endPoint y: 249, distance: 242.8
click at [299, 264] on div "L1 Braze Certified Practitioner (40C-486) is on standby.." at bounding box center [451, 330] width 310 height 132
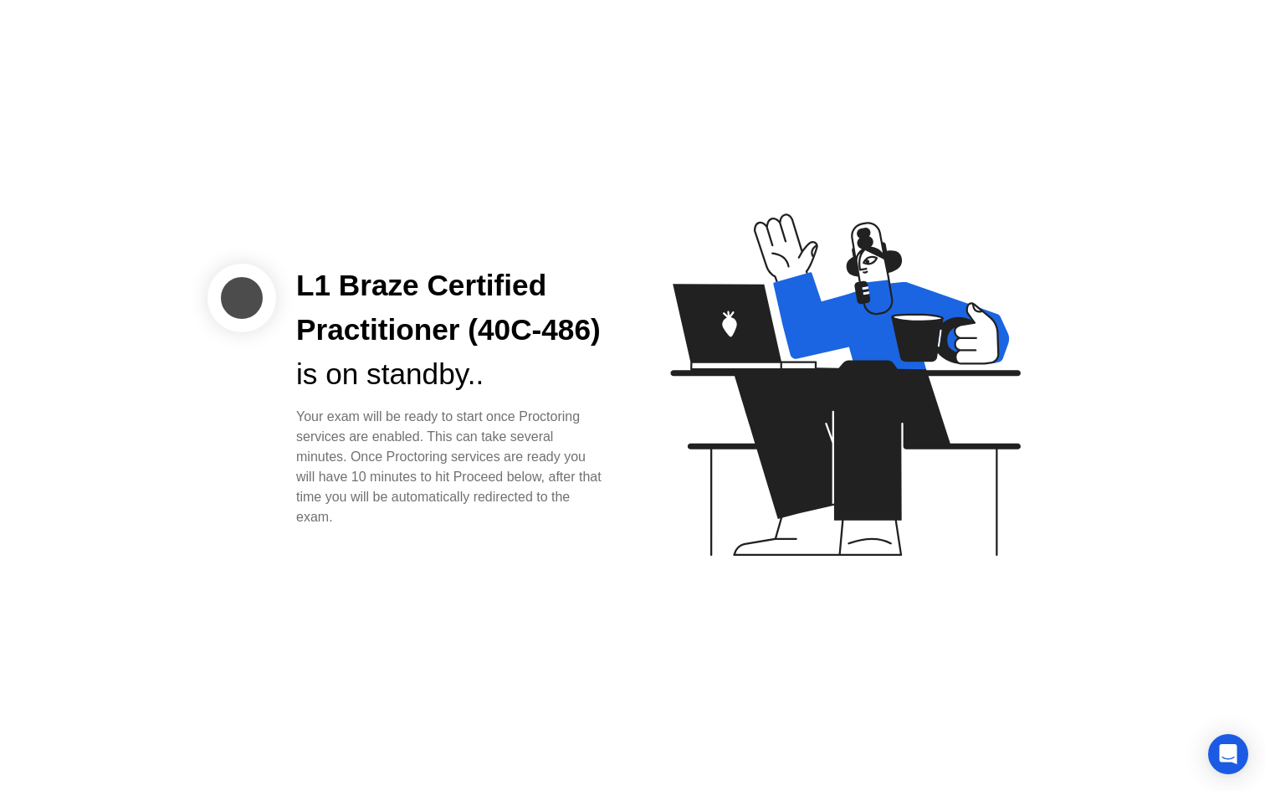
click at [299, 264] on div "L1 Braze Certified Practitioner (40C-486)" at bounding box center [451, 308] width 310 height 89
click at [1226, 750] on icon "Open Intercom Messenger" at bounding box center [1228, 754] width 19 height 22
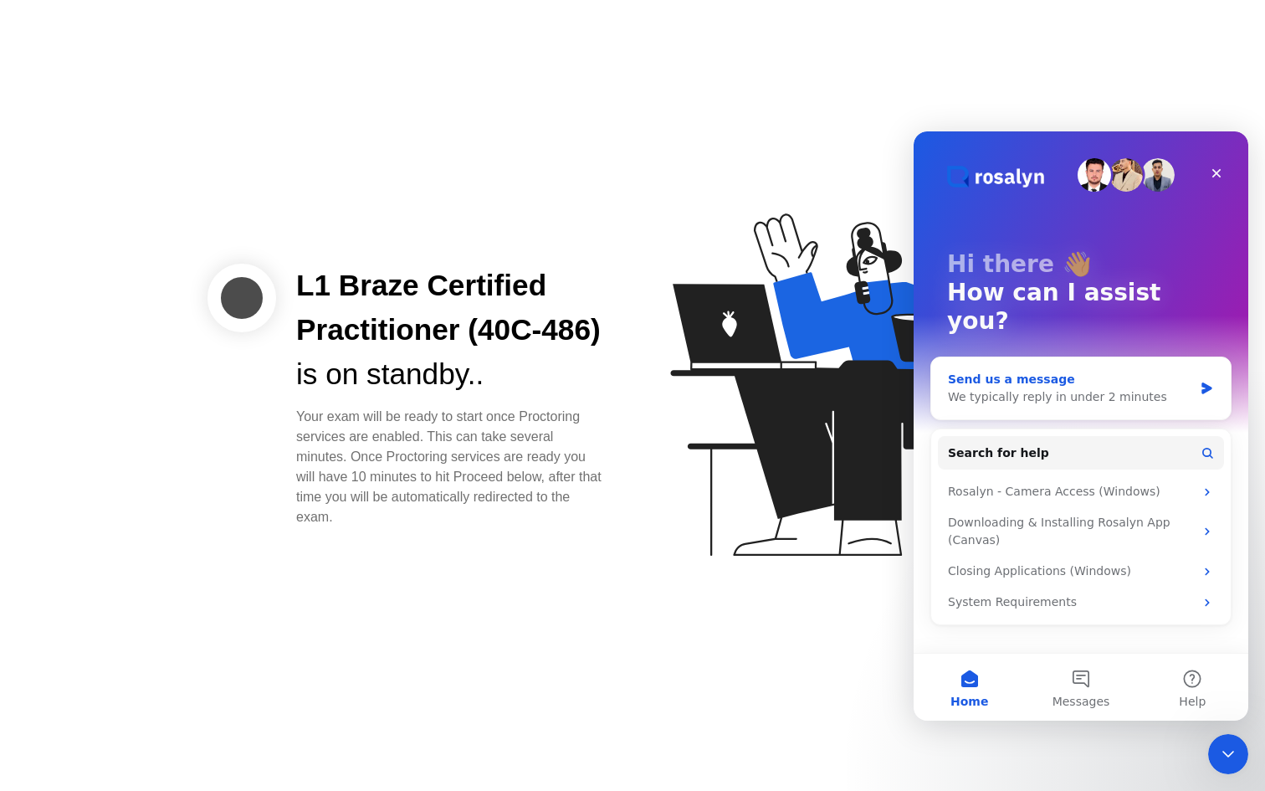
click at [1033, 388] on div "We typically reply in under 2 minutes" at bounding box center [1070, 397] width 245 height 18
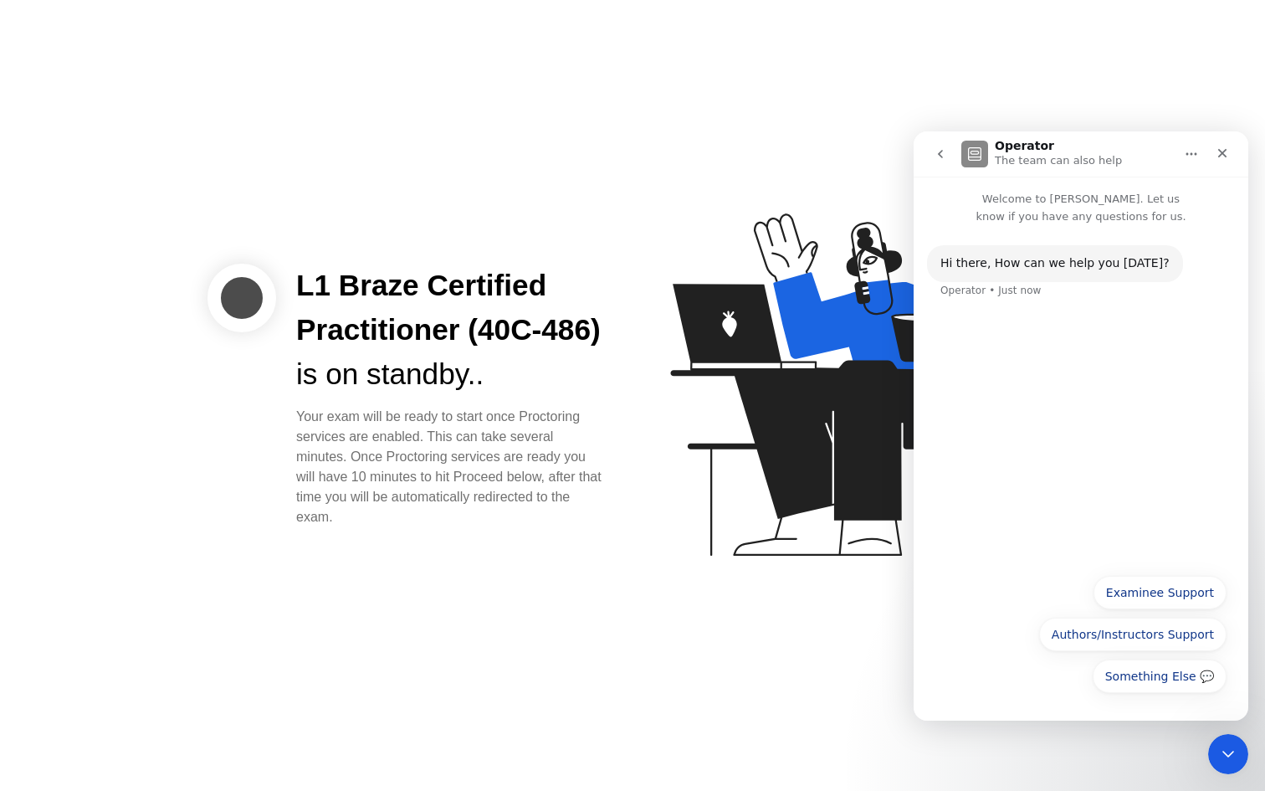
click at [1103, 226] on div "Hi ​there, How can we help you [DATE]? Operator • Just now" at bounding box center [1081, 272] width 335 height 94
click at [1158, 591] on button "Examinee Support" at bounding box center [1160, 592] width 133 height 33
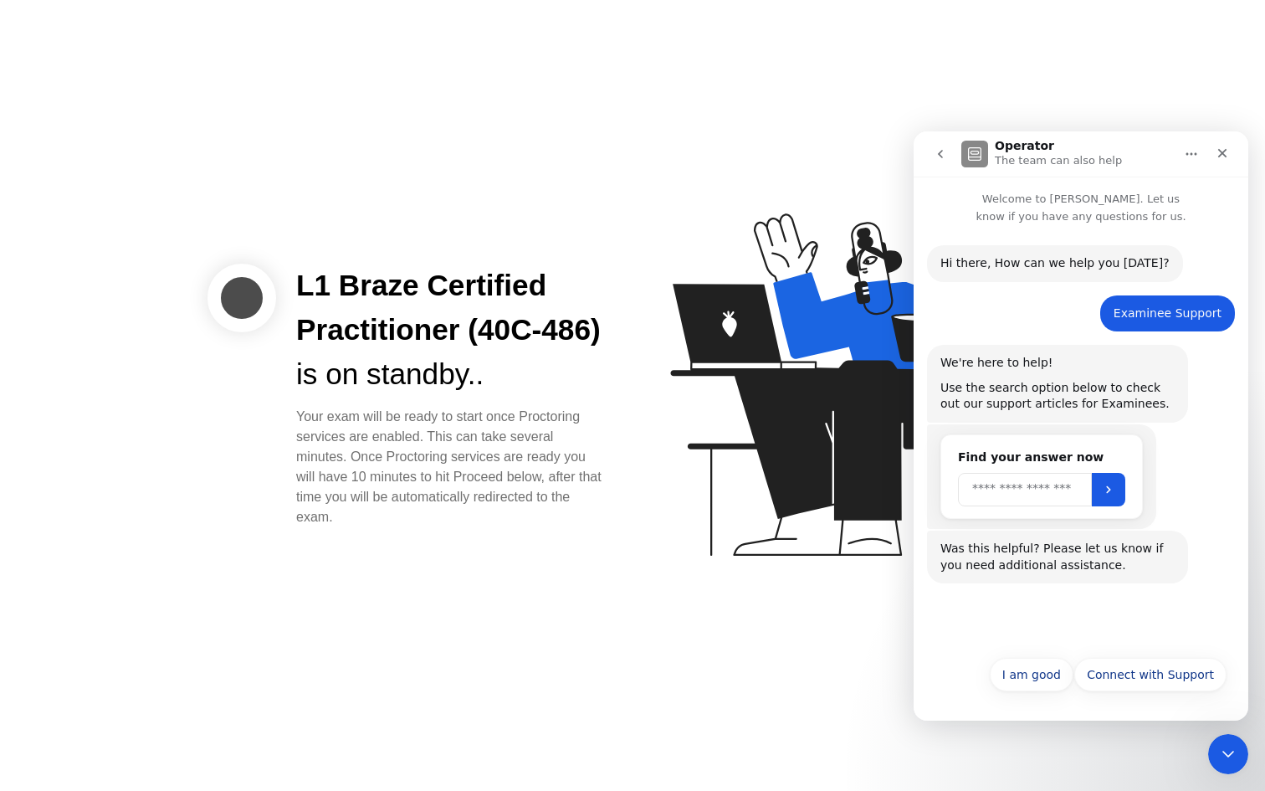
click at [1029, 492] on input "Search" at bounding box center [1025, 489] width 134 height 33
type input "**********"
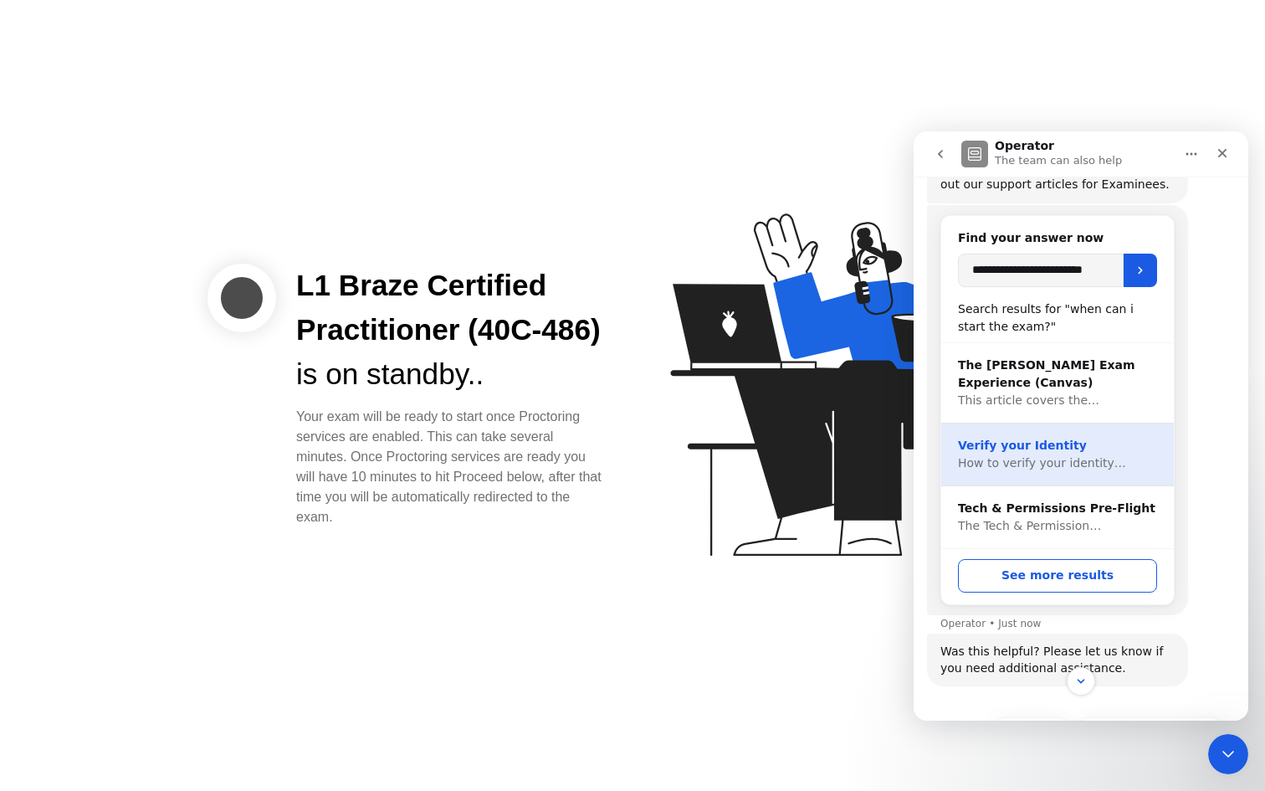
scroll to position [220, 0]
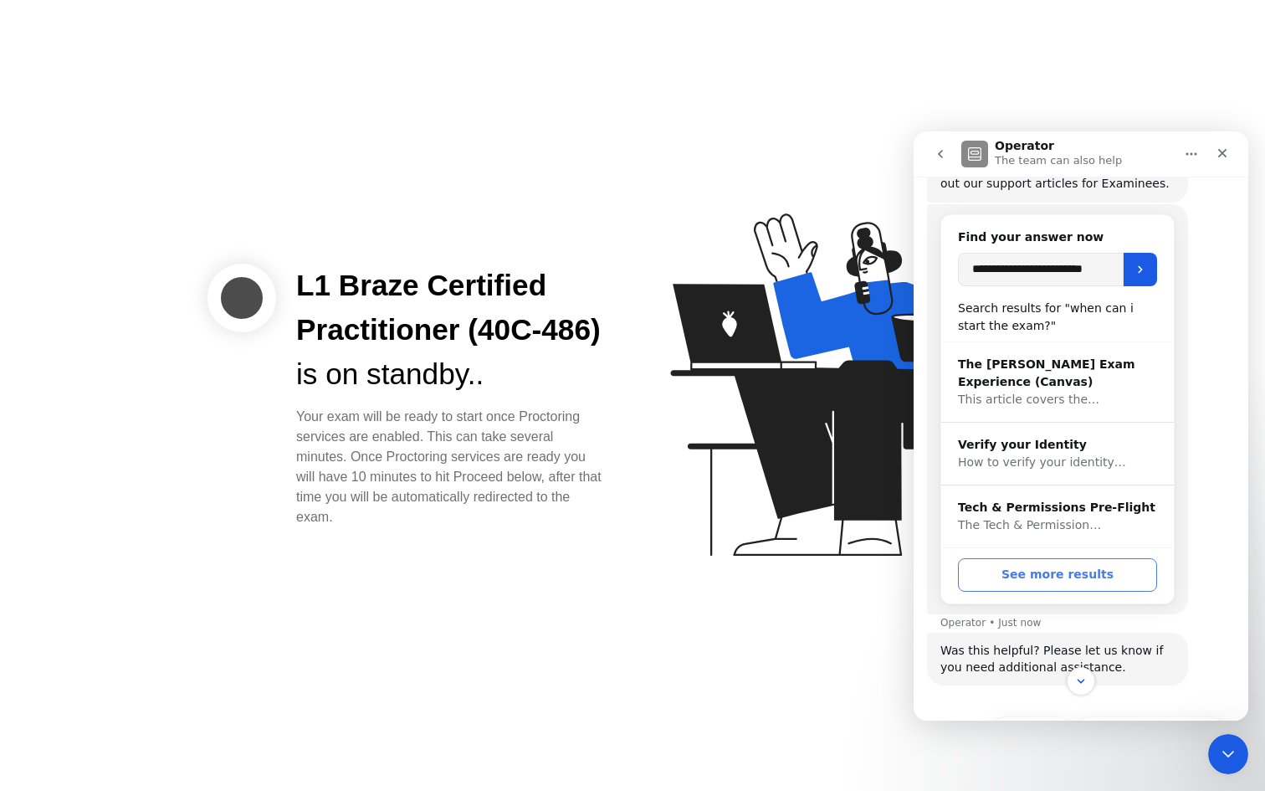
click at [1070, 572] on button "See more results" at bounding box center [1057, 574] width 199 height 33
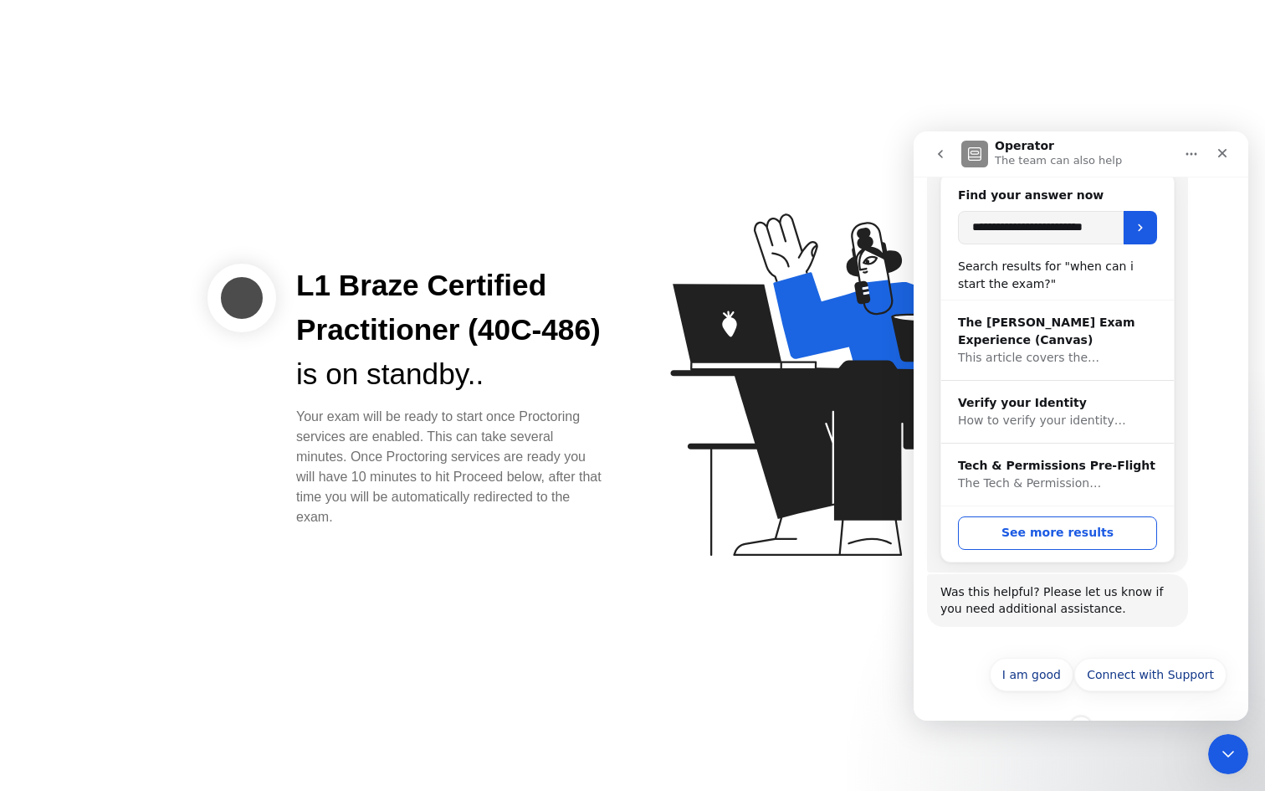
scroll to position [256, 0]
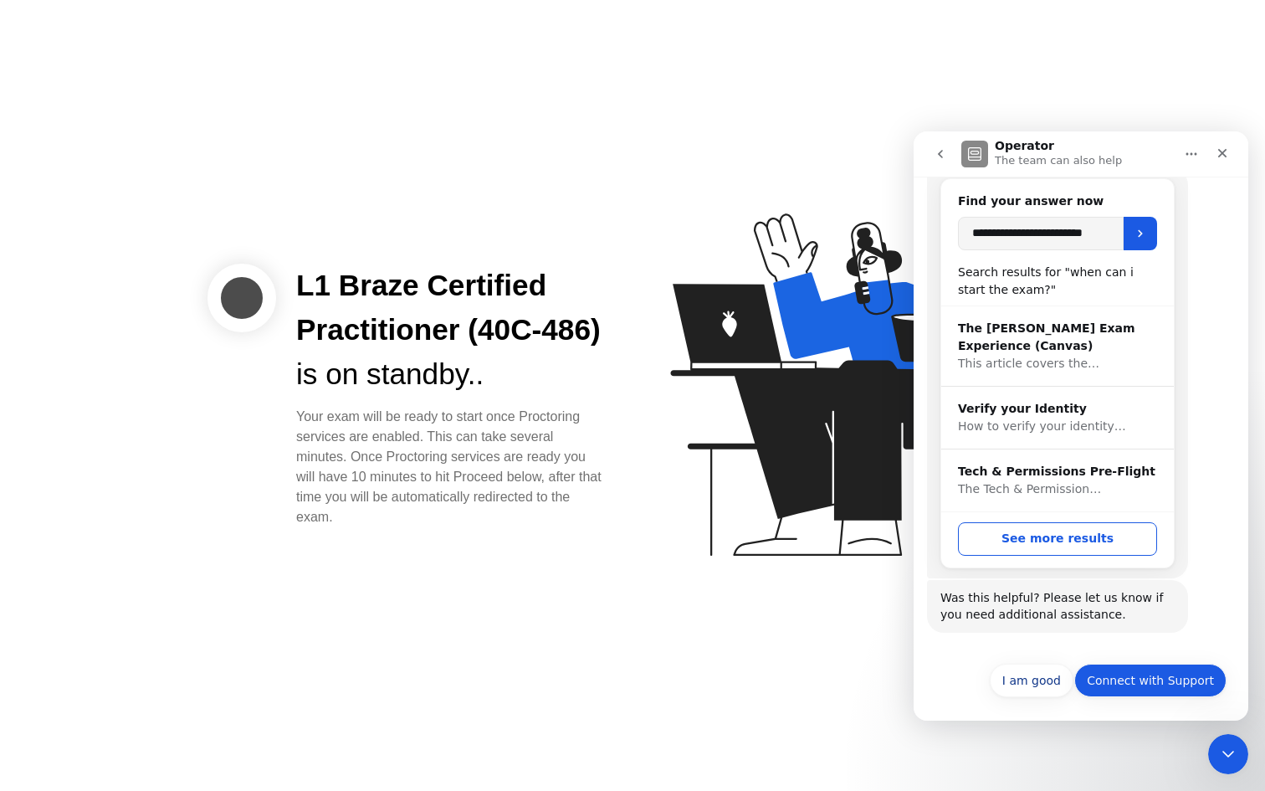
click at [1173, 691] on button "Connect with Support" at bounding box center [1151, 680] width 152 height 33
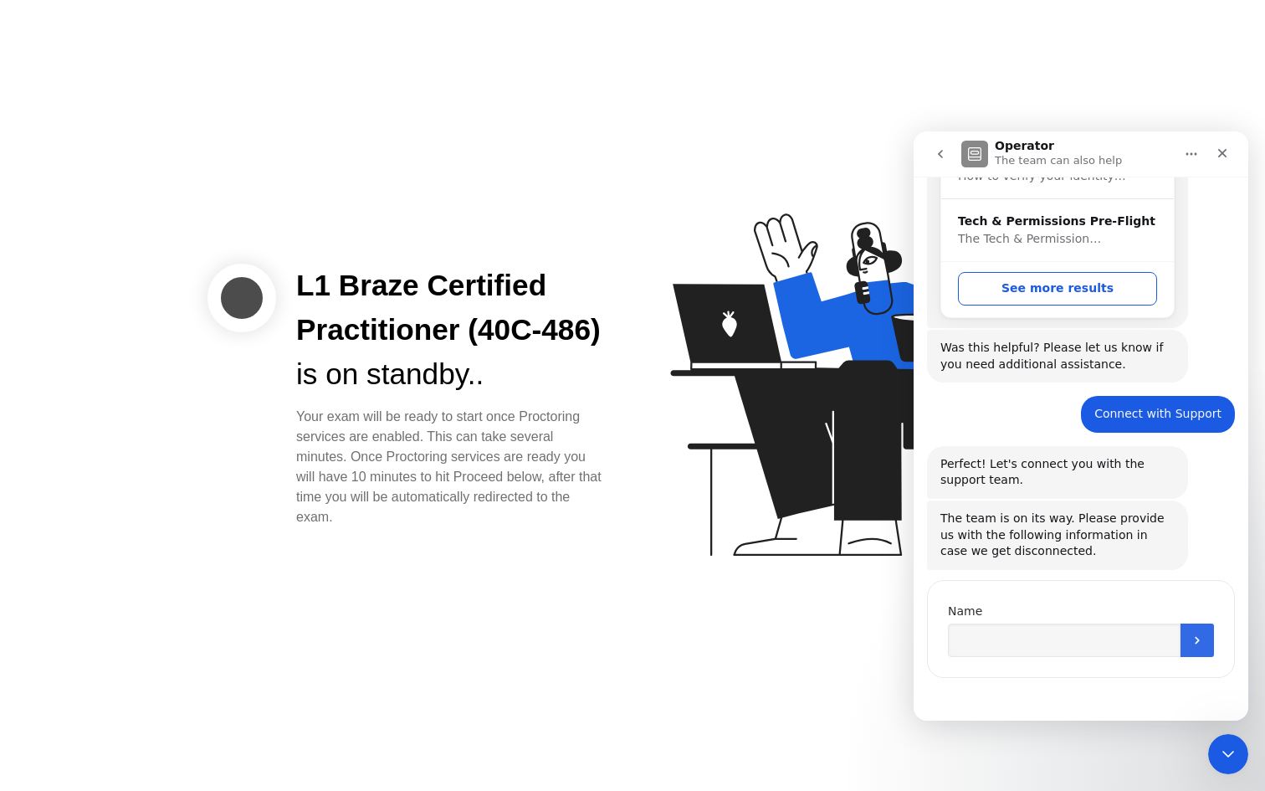
scroll to position [506, 0]
click at [1087, 644] on input "Name" at bounding box center [1064, 639] width 233 height 33
type input "*"
click button "Submit" at bounding box center [1197, 639] width 33 height 33
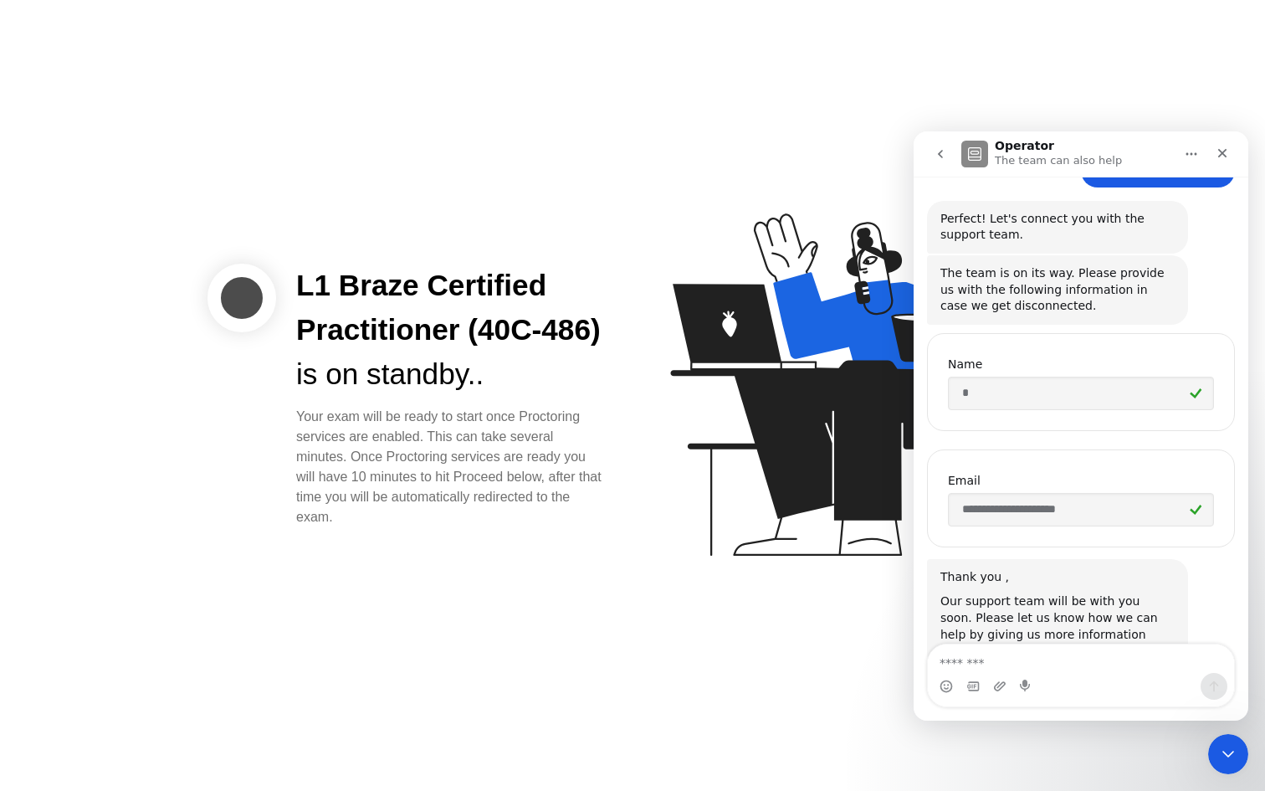
scroll to position [811, 0]
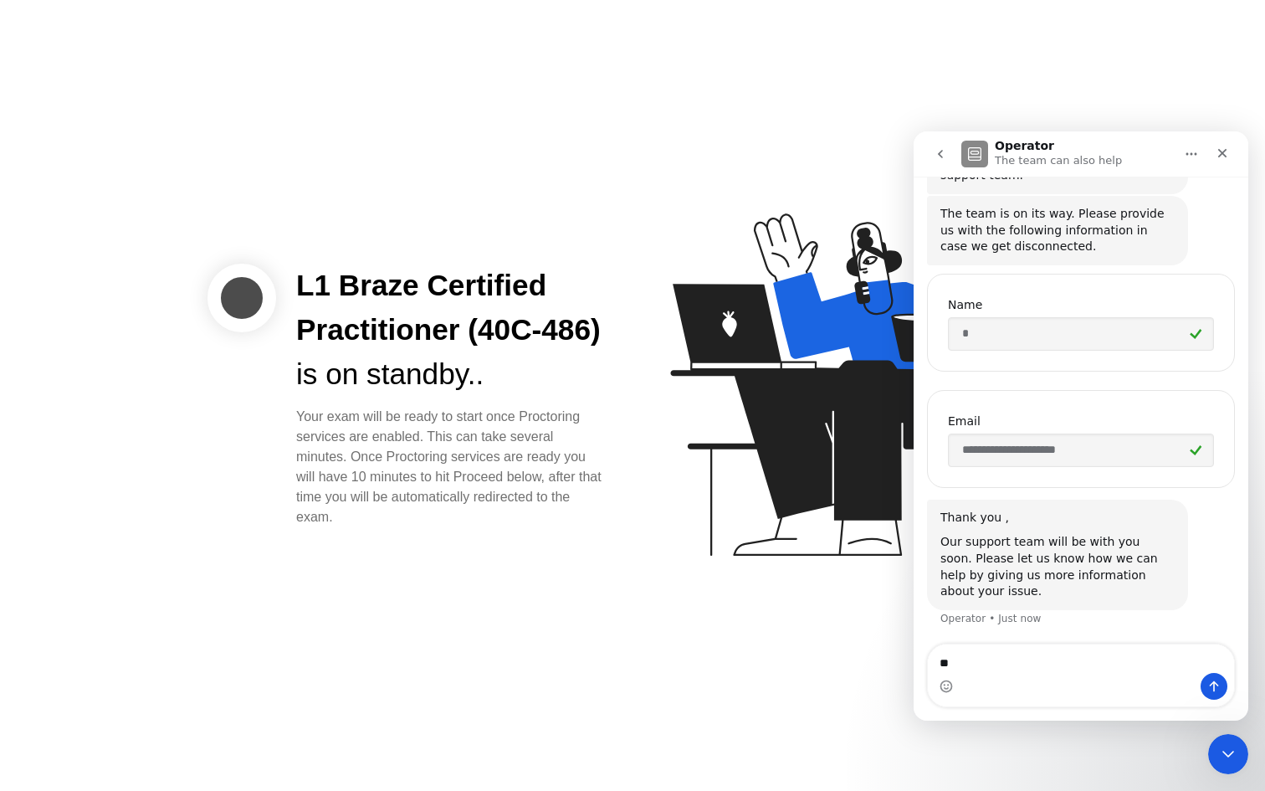
type textarea "***"
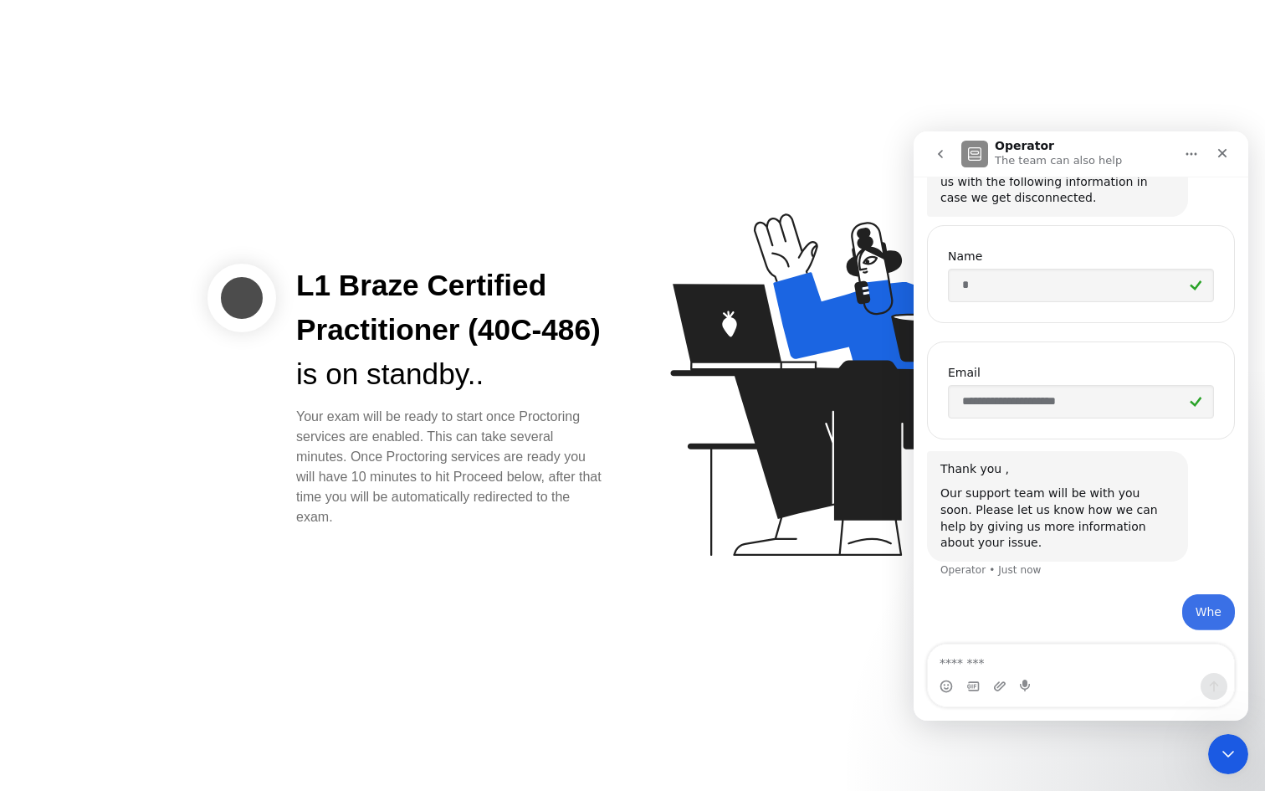
scroll to position [861, 0]
type textarea "**********"
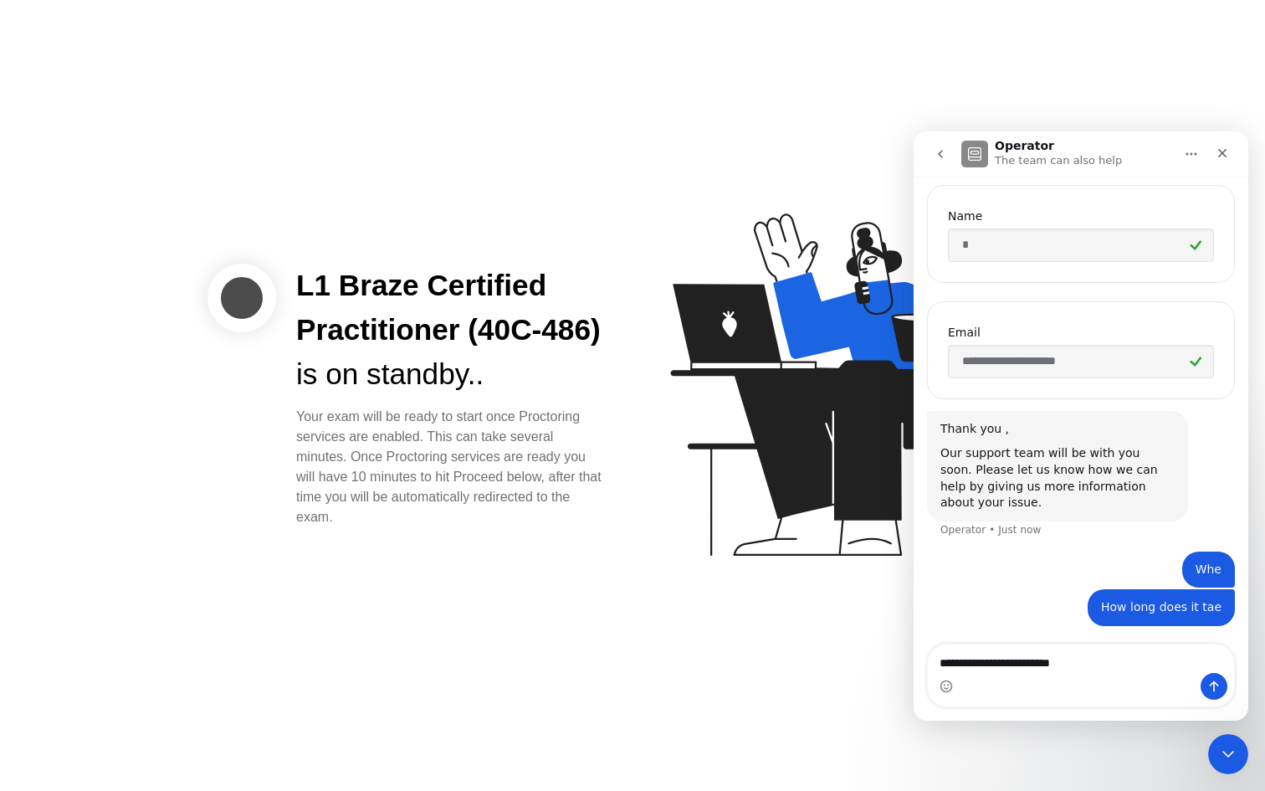
type textarea "**********"
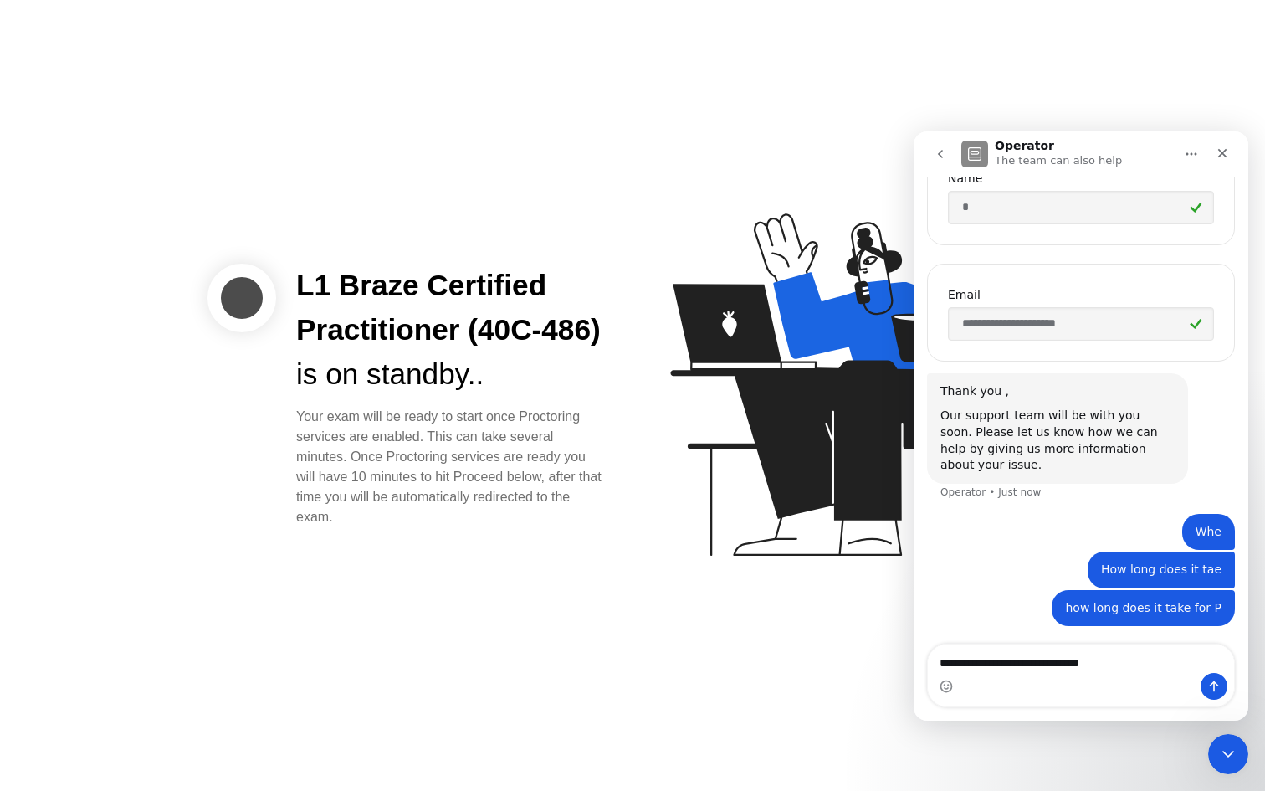
type textarea "**********"
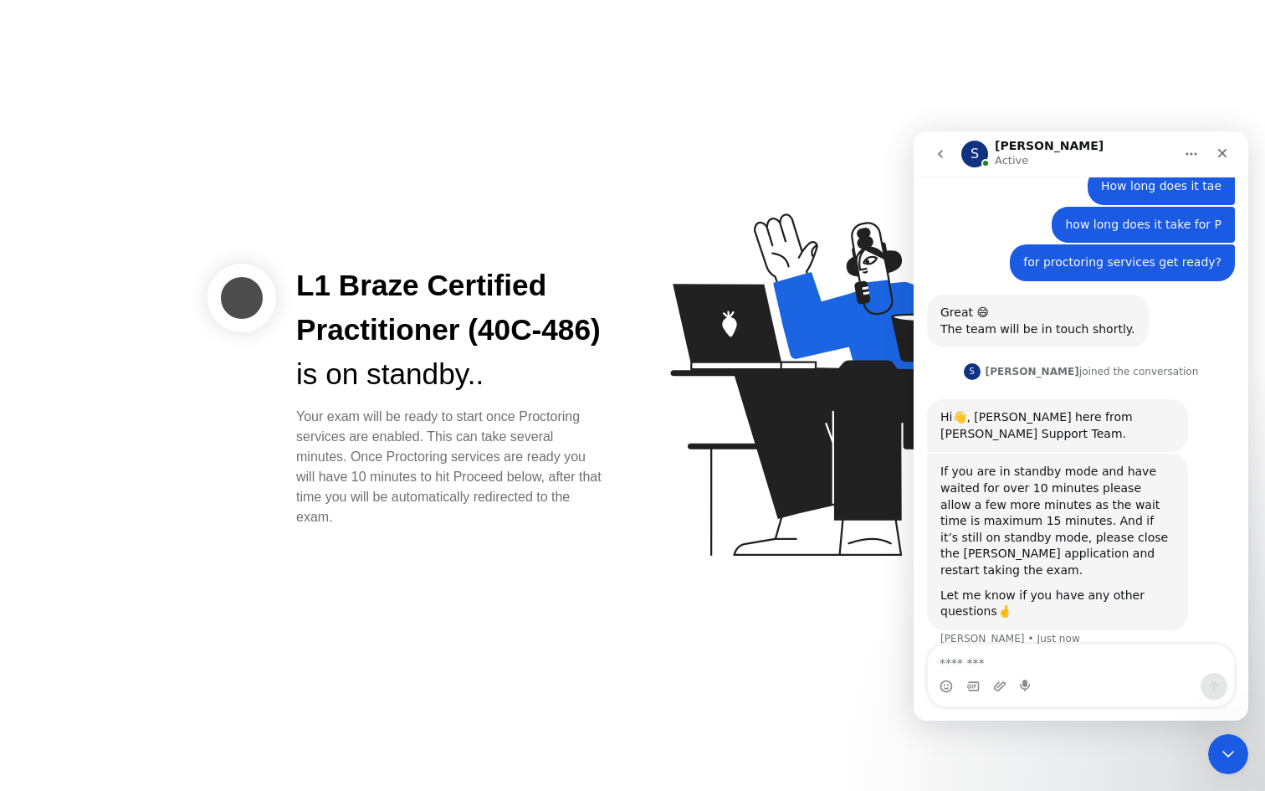
scroll to position [1308, 0]
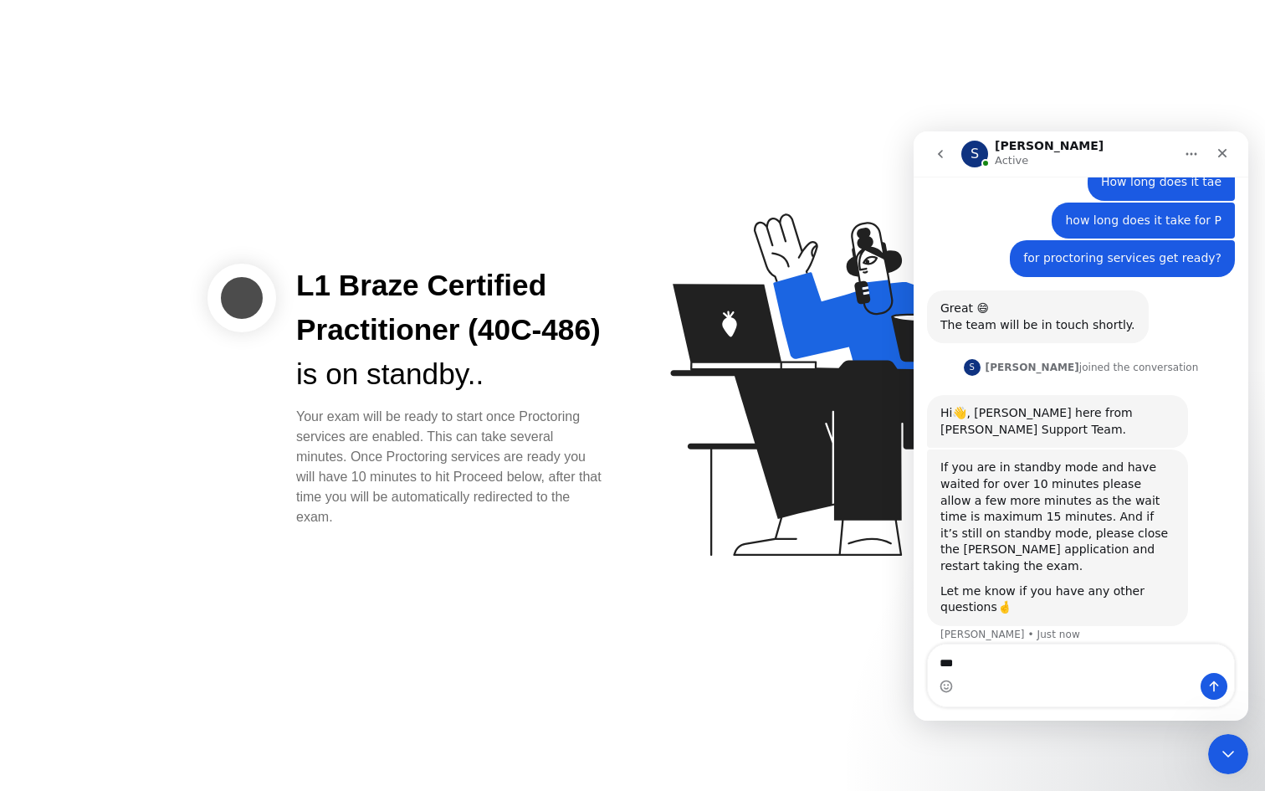
type textarea "****"
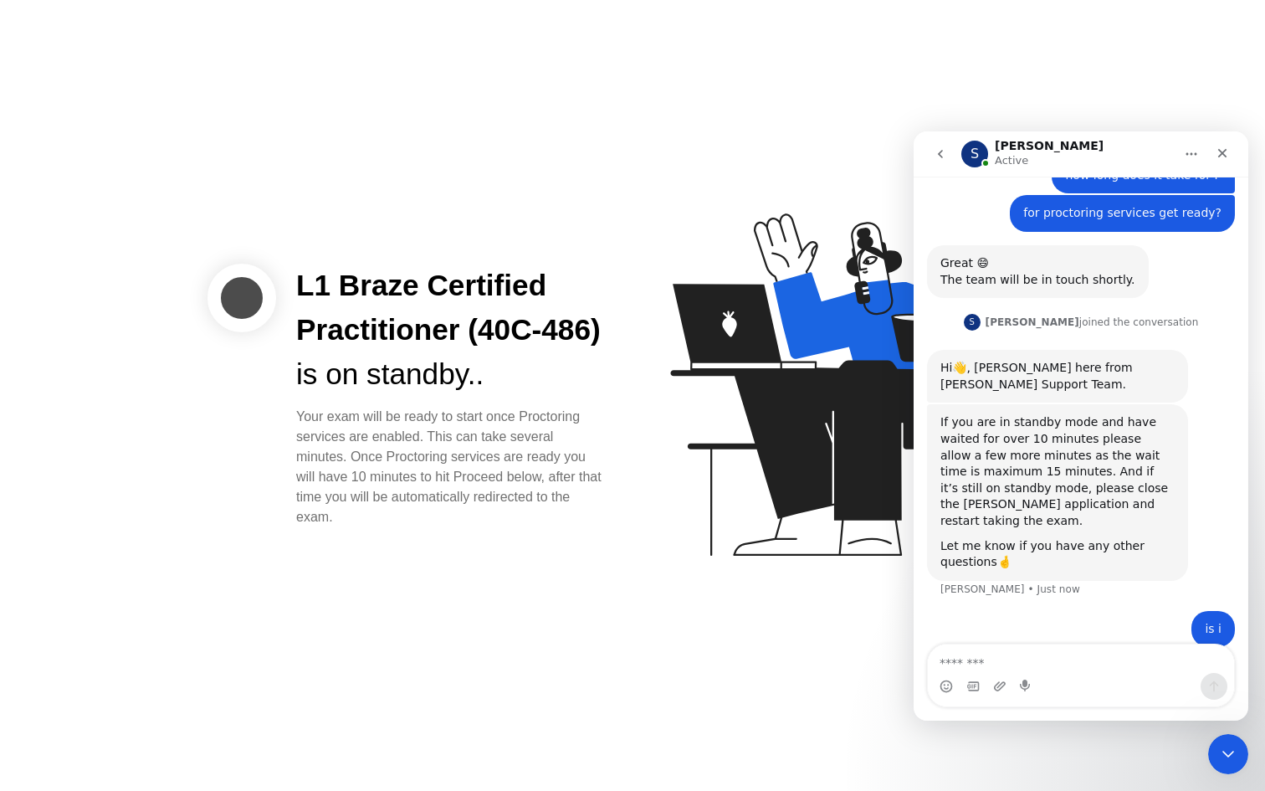
scroll to position [1358, 0]
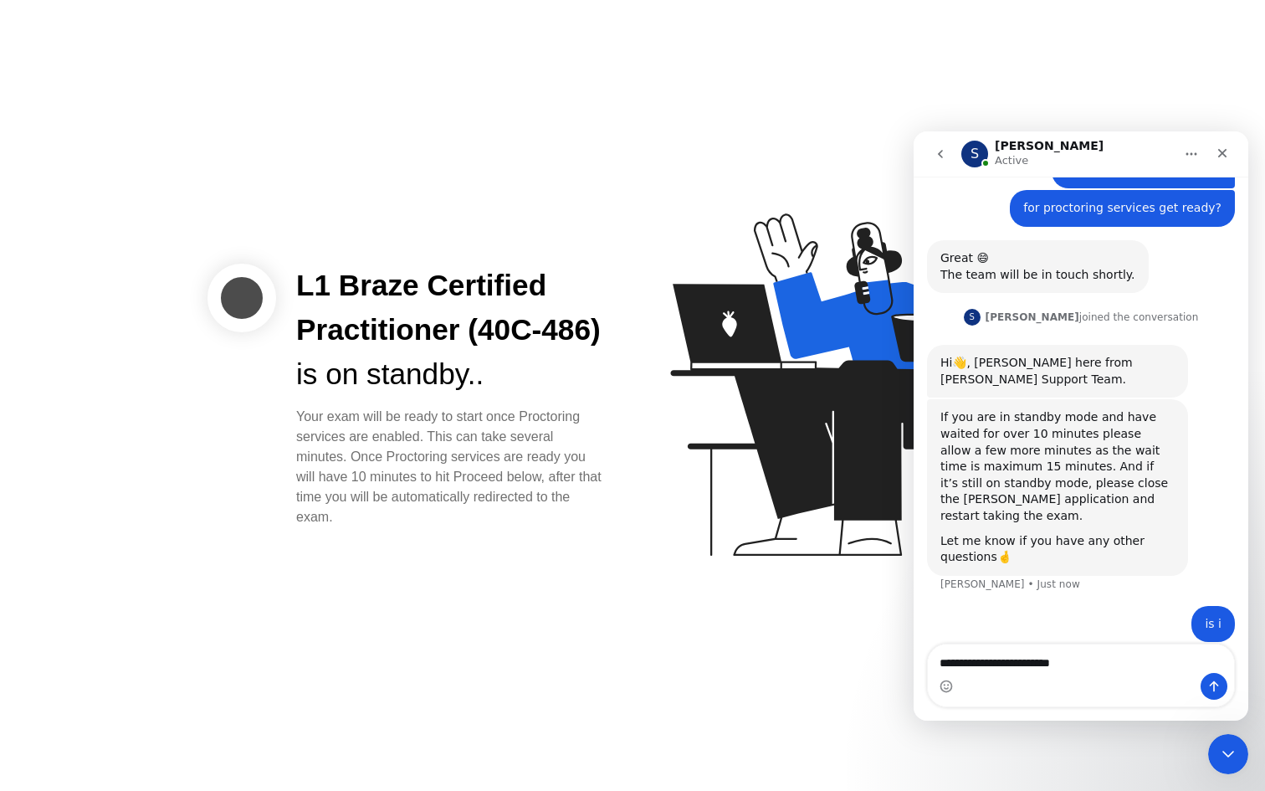
type textarea "**********"
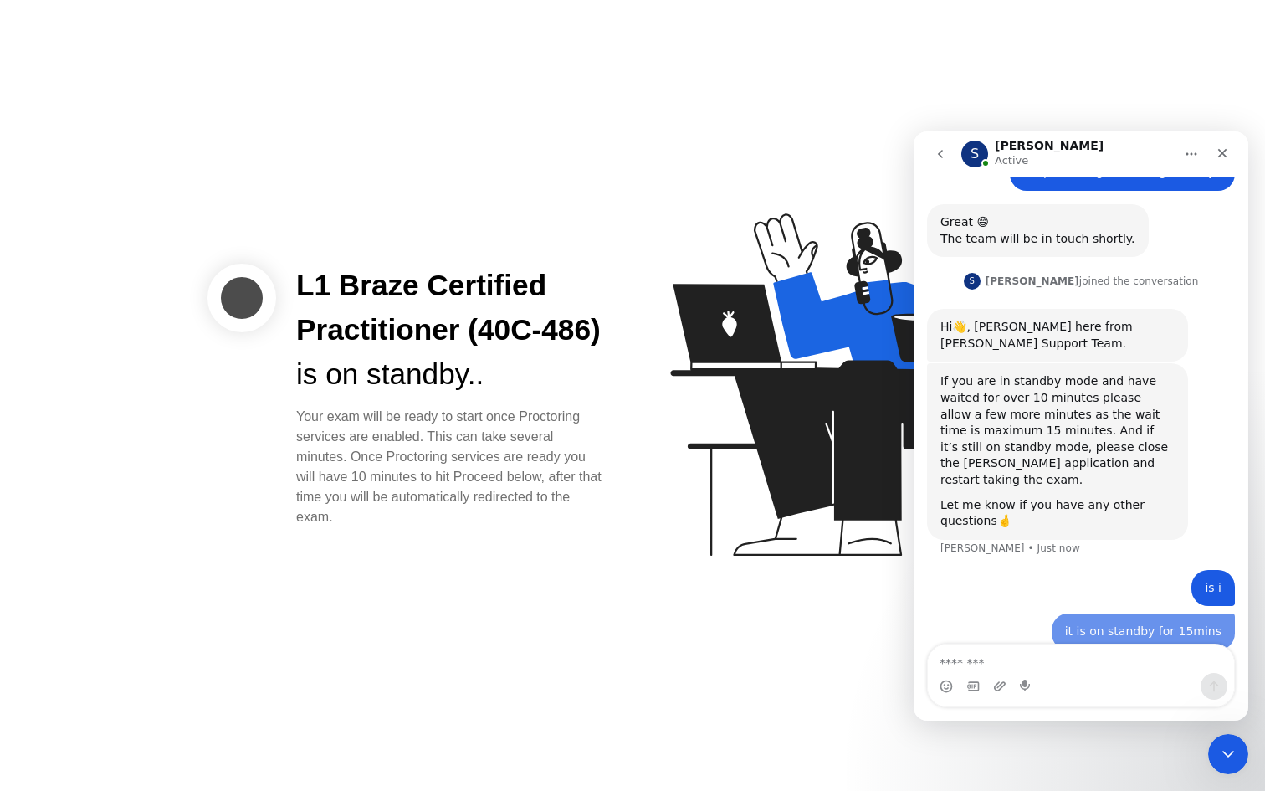
scroll to position [1396, 0]
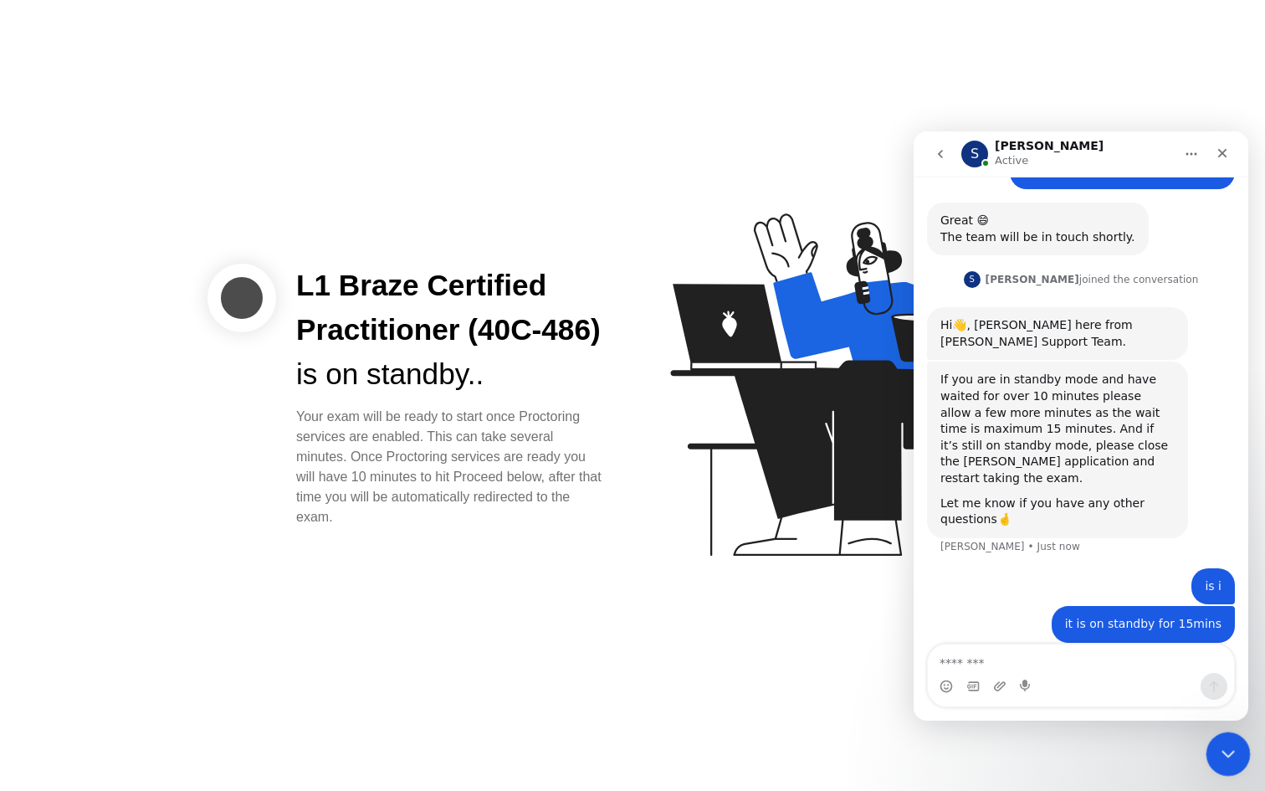
click at [1231, 736] on div "Close Intercom Messenger" at bounding box center [1226, 751] width 40 height 40
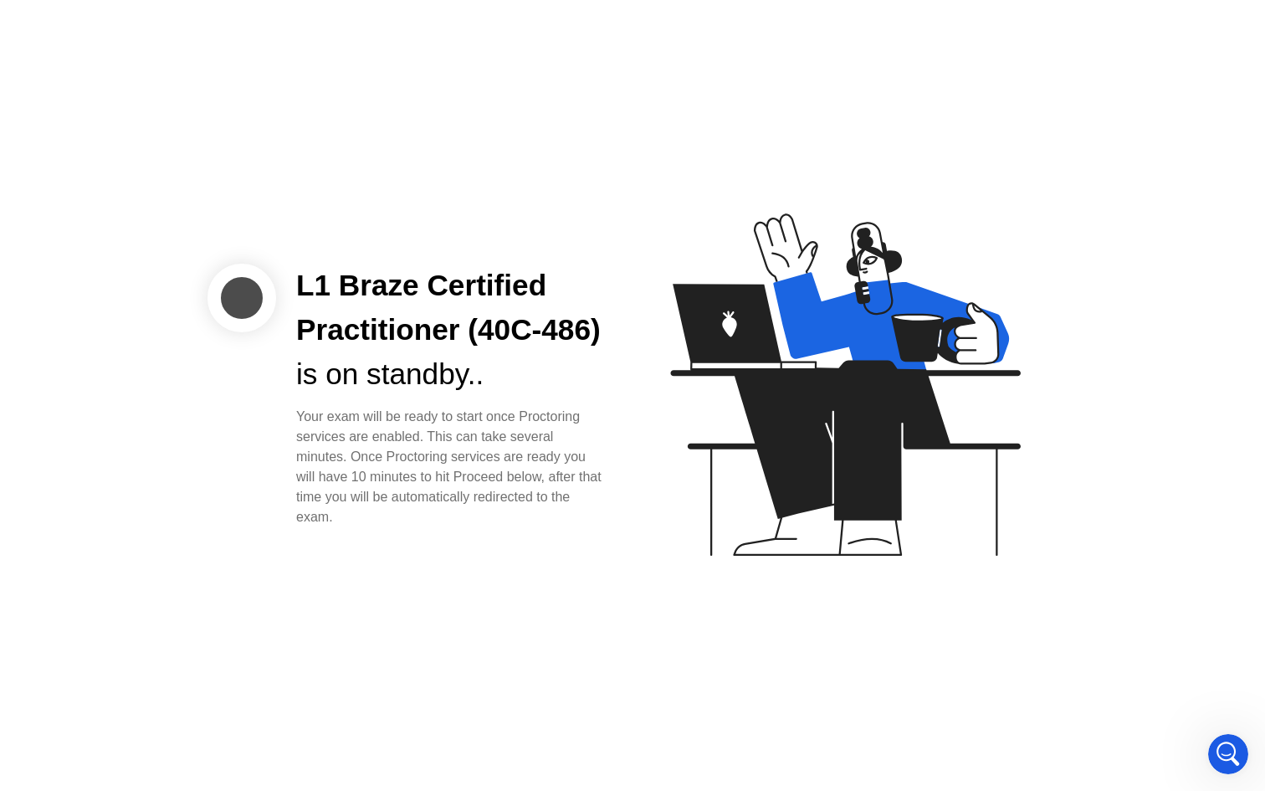
click at [644, 330] on icon at bounding box center [842, 392] width 432 height 429
drag, startPoint x: 1070, startPoint y: 85, endPoint x: 1101, endPoint y: 58, distance: 41.5
click at [1079, 91] on div "L1 Braze Certified Practitioner (40C-486) is on standby.. Your exam will be rea…" at bounding box center [632, 395] width 1265 height 791
